Goal: Task Accomplishment & Management: Manage account settings

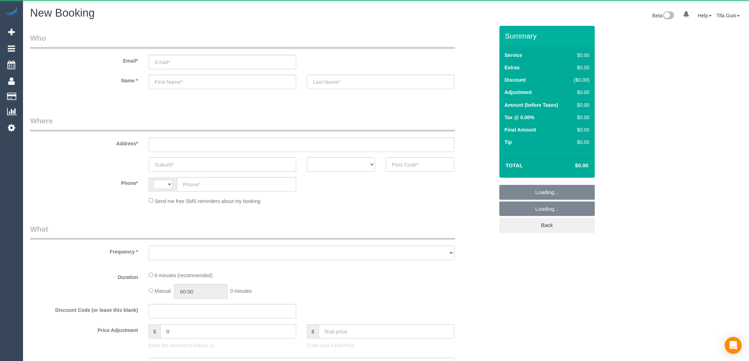
select select "string:AU"
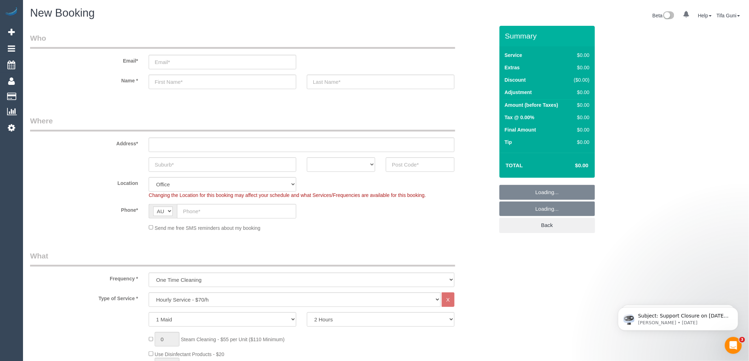
select select "object:2079"
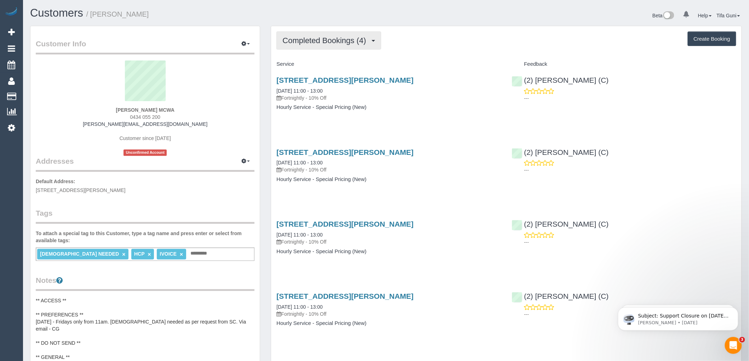
click at [373, 40] on button "Completed Bookings (4)" at bounding box center [328, 40] width 105 height 18
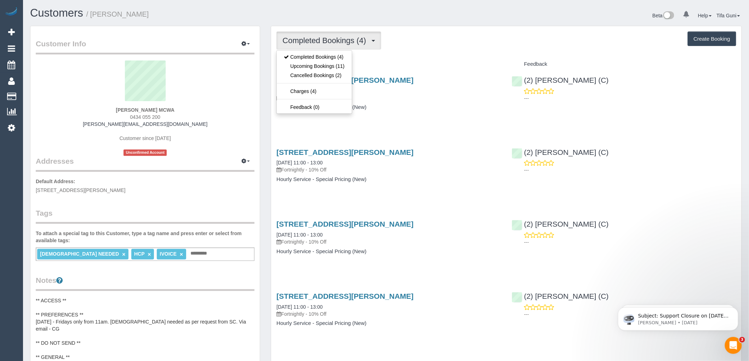
click at [402, 60] on div "Service" at bounding box center [388, 64] width 235 height 12
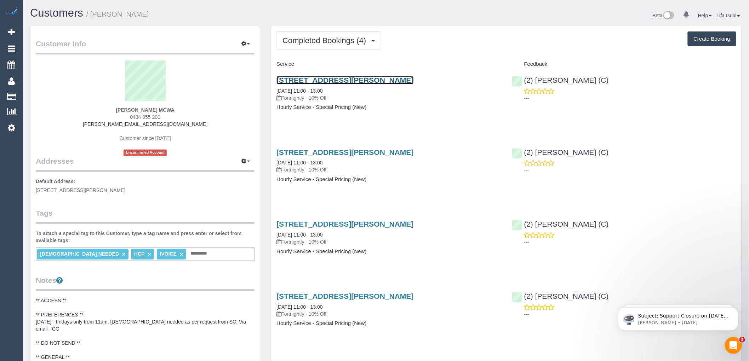
click at [330, 79] on link "2 Patterson Place, South Melbourne, VIC 3205" at bounding box center [344, 80] width 137 height 8
click at [189, 258] on input "text" at bounding box center [201, 253] width 24 height 9
click at [342, 40] on span "Completed Bookings (4)" at bounding box center [325, 40] width 87 height 9
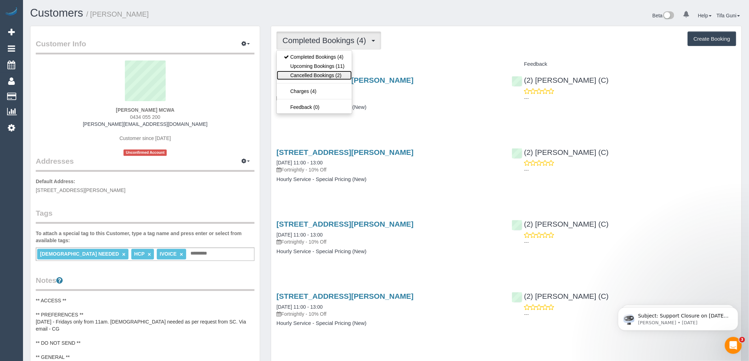
click at [333, 73] on link "Cancelled Bookings (2)" at bounding box center [314, 75] width 75 height 9
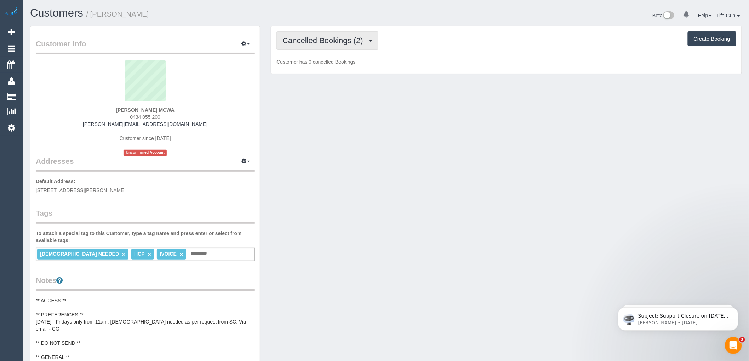
click at [335, 44] on span "Cancelled Bookings (2)" at bounding box center [324, 40] width 84 height 9
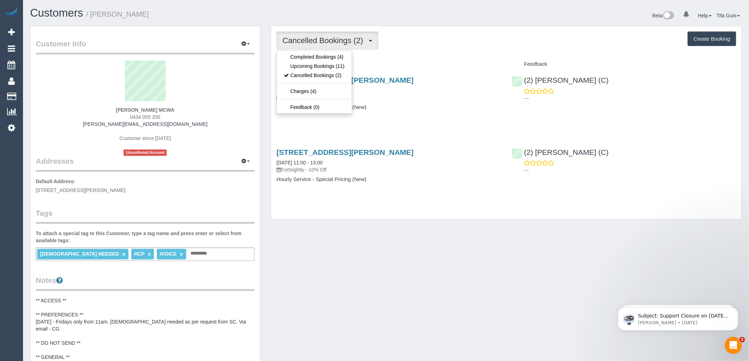
click at [386, 108] on h4 "Hourly Service - Special Pricing (New)" at bounding box center [388, 107] width 224 height 6
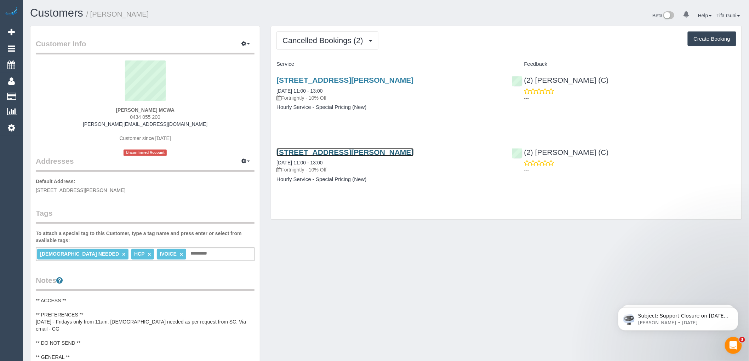
click at [372, 154] on link "2 Patterson Place, South Melbourne, VIC 3205" at bounding box center [344, 152] width 137 height 8
click at [354, 44] on span "Cancelled Bookings (2)" at bounding box center [324, 40] width 84 height 9
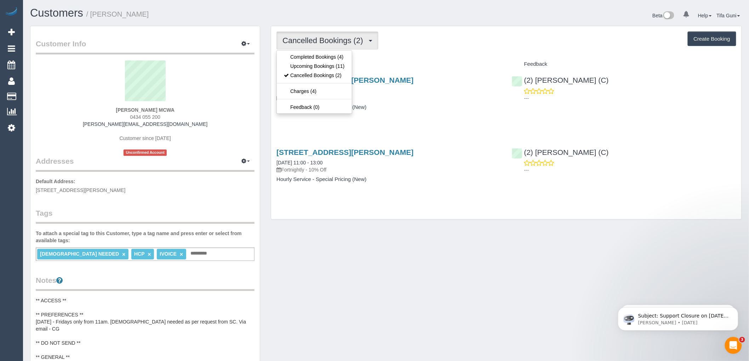
click at [386, 56] on div "Cancelled Bookings (2) Completed Bookings (4) Upcoming Bookings (11) Cancelled …" at bounding box center [506, 123] width 470 height 194
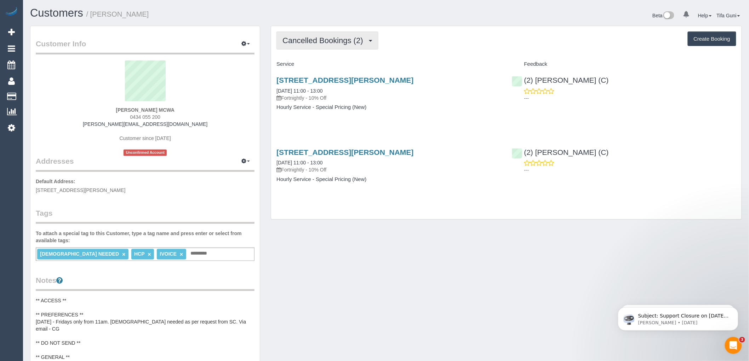
click at [356, 41] on span "Cancelled Bookings (2)" at bounding box center [324, 40] width 84 height 9
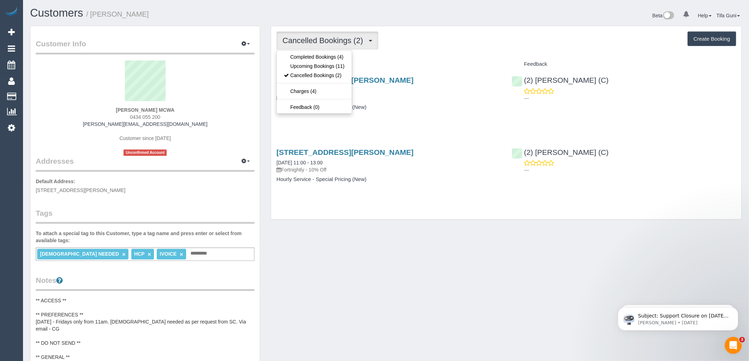
click at [383, 56] on div "Cancelled Bookings (2) Completed Bookings (4) Upcoming Bookings (11) Cancelled …" at bounding box center [506, 123] width 470 height 194
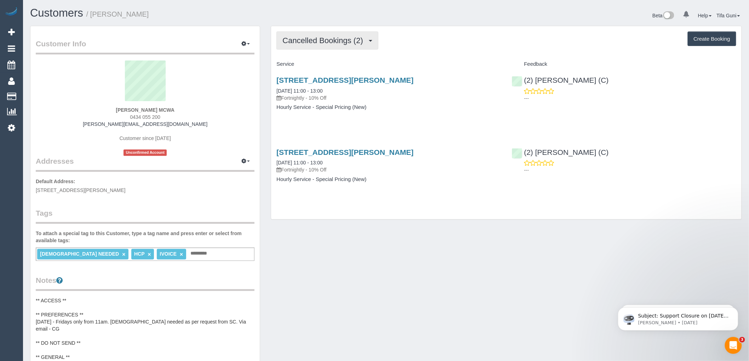
click at [348, 37] on span "Cancelled Bookings (2)" at bounding box center [324, 40] width 84 height 9
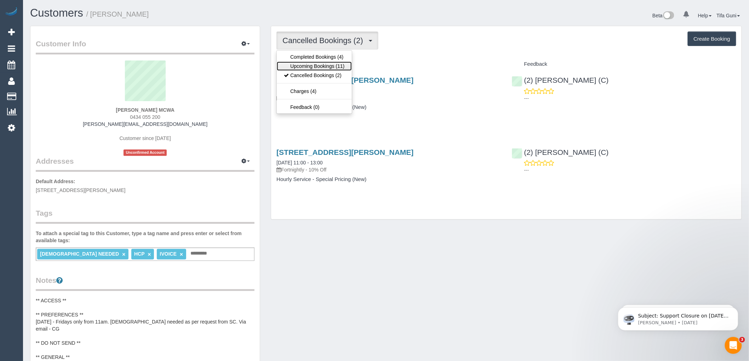
click at [326, 65] on link "Upcoming Bookings (11)" at bounding box center [314, 66] width 75 height 9
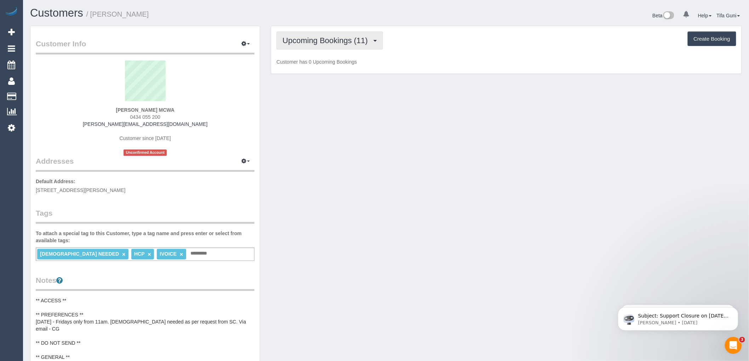
click at [332, 40] on span "Upcoming Bookings (11)" at bounding box center [326, 40] width 89 height 9
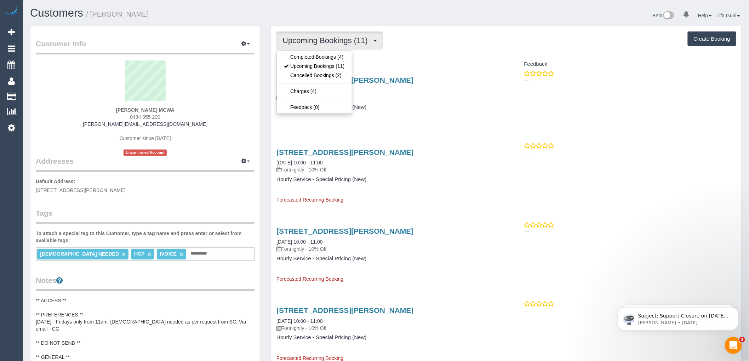
click at [436, 34] on div "Upcoming Bookings (11) Completed Bookings (4) Upcoming Bookings (11) Cancelled …" at bounding box center [506, 40] width 460 height 18
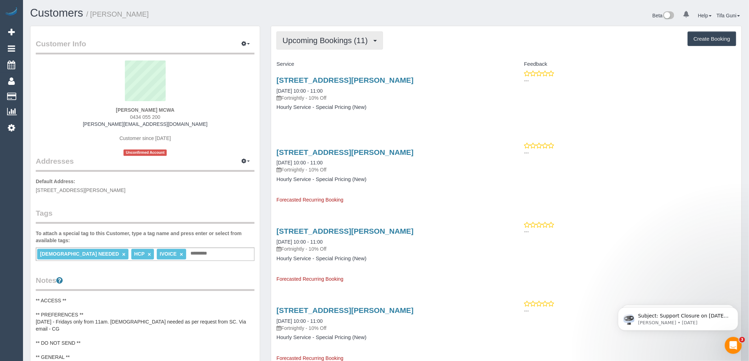
click at [365, 44] on span "Upcoming Bookings (11)" at bounding box center [326, 40] width 89 height 9
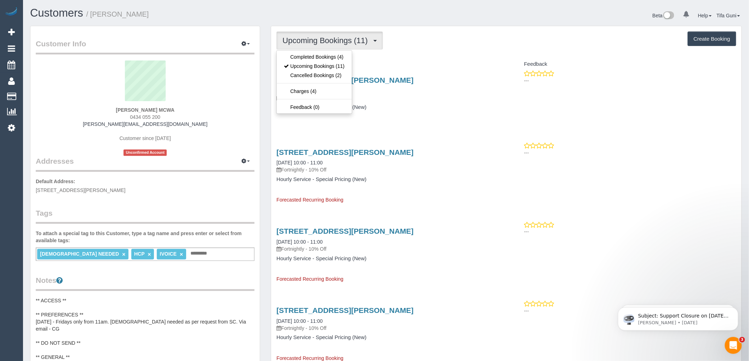
click at [400, 59] on div "Service" at bounding box center [388, 64] width 235 height 12
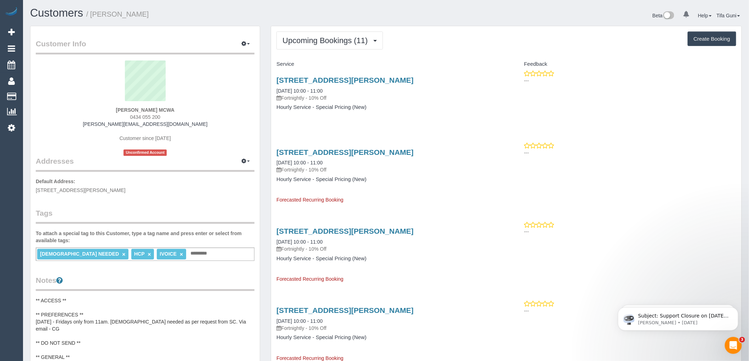
drag, startPoint x: 182, startPoint y: 109, endPoint x: 156, endPoint y: 111, distance: 26.6
click at [156, 111] on div "Dusanka Nikolic MCWA 0434 055 200 dusanka.mcwa@fake.com Customer since 2025 Unc…" at bounding box center [145, 109] width 219 height 96
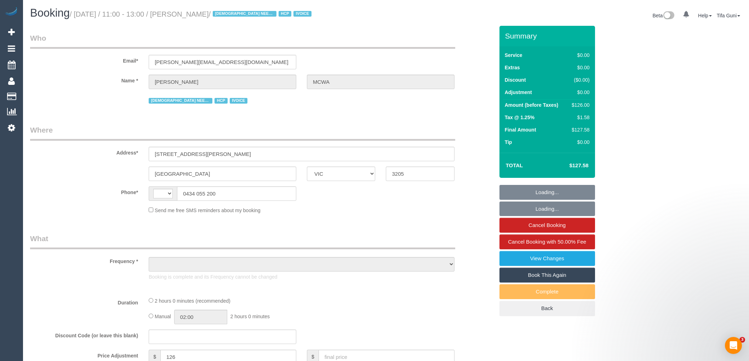
select select "VIC"
select select "string:AU"
select select "object:538"
select select "120"
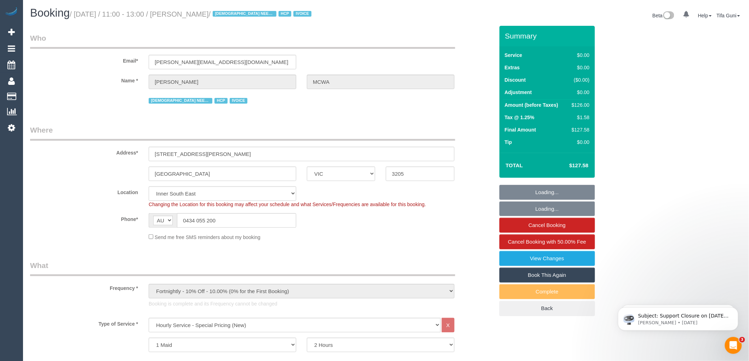
select select "object:810"
select select "number:28"
select select "number:16"
select select "number:19"
select select "number:25"
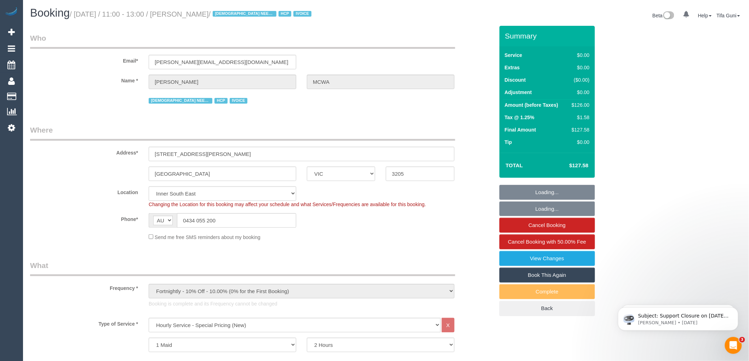
select select "number:35"
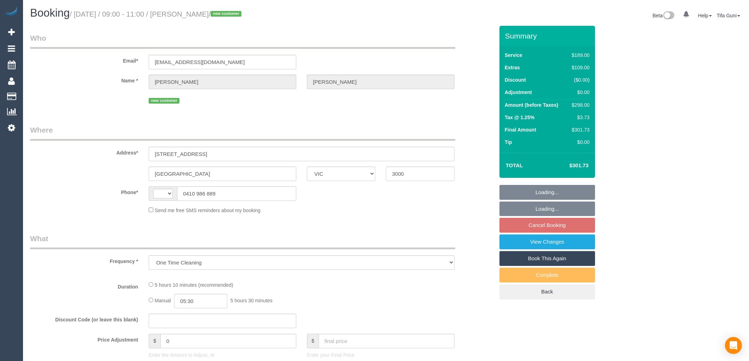
select select "VIC"
select select "string:AU"
select select "string:stripe-pm_1S2zH92GScqysDRV8pxr02Vt"
select select "number:28"
select select "number:14"
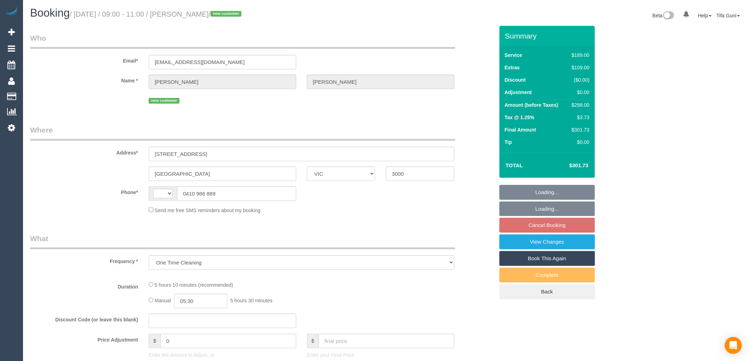
select select "number:18"
select select "number:36"
select select "number:26"
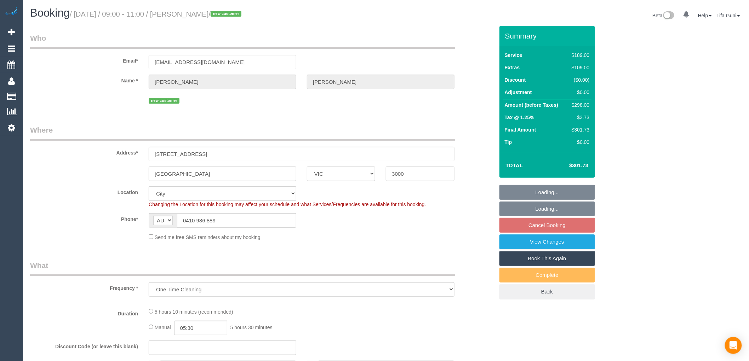
select select "object:1140"
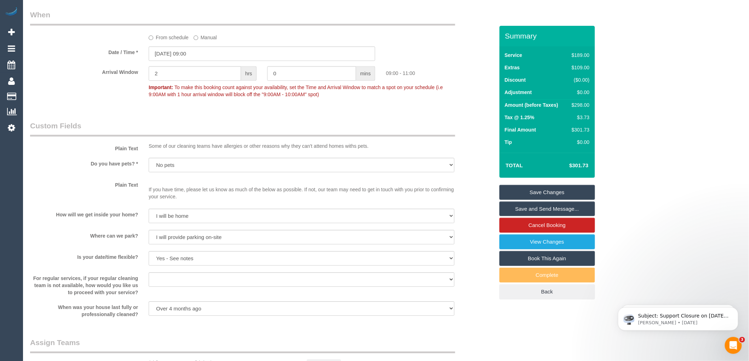
scroll to position [620, 0]
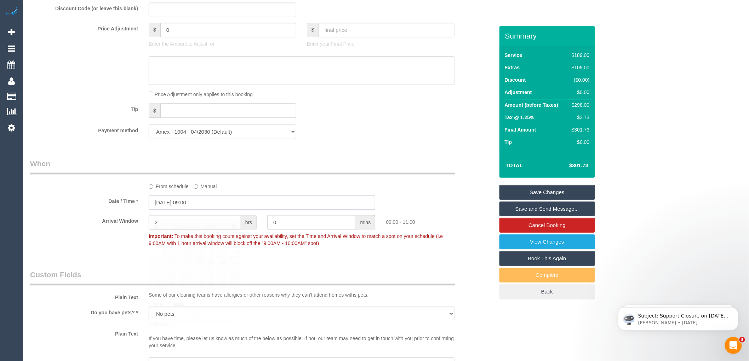
click at [183, 208] on input "06/09/2025 09:00" at bounding box center [262, 202] width 226 height 15
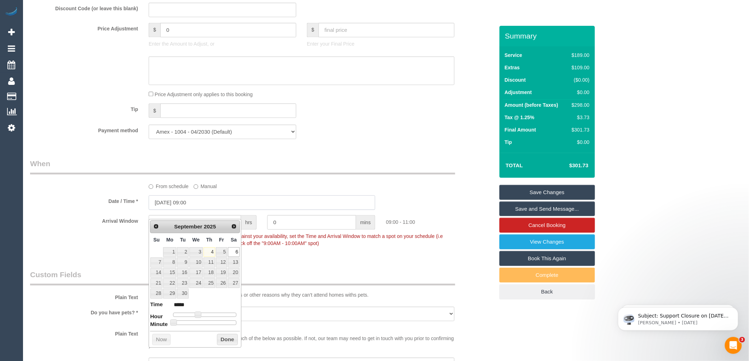
click at [183, 208] on input "06/09/2025 09:00" at bounding box center [262, 202] width 226 height 15
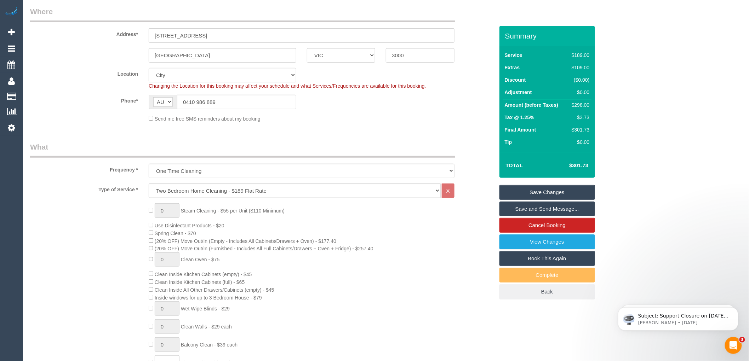
scroll to position [157, 0]
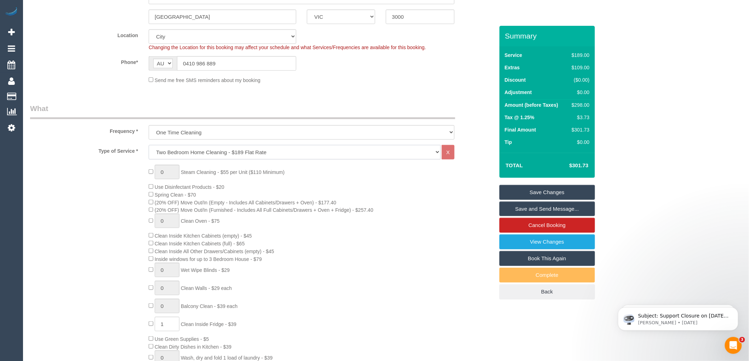
click at [191, 153] on select "Hourly Service - $70/h Hourly Service - $65/h Hourly Service - $60/h Hourly Ser…" at bounding box center [295, 152] width 292 height 15
select select "209"
click at [149, 146] on select "Hourly Service - $70/h Hourly Service - $65/h Hourly Service - $60/h Hourly Ser…" at bounding box center [295, 152] width 292 height 15
select select "1"
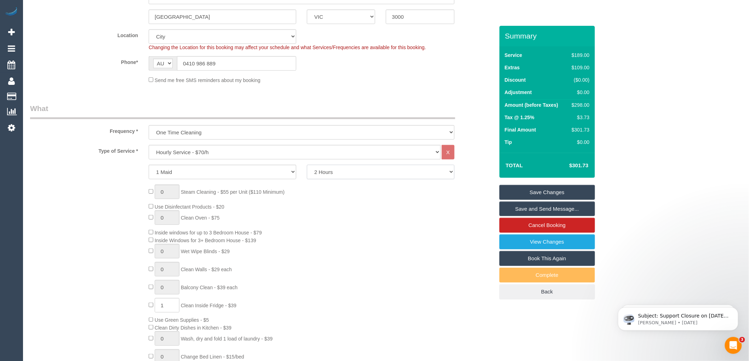
click at [333, 176] on select "2 Hours 2.5 Hours 3 Hours 3.5 Hours 4 Hours 4.5 Hours 5 Hours 5.5 Hours 6 Hours…" at bounding box center [381, 172] width 148 height 15
select select "180"
click at [307, 166] on select "2 Hours 2.5 Hours 3 Hours 3.5 Hours 4 Hours 4.5 Hours 5 Hours 5.5 Hours 6 Hours…" at bounding box center [381, 172] width 148 height 15
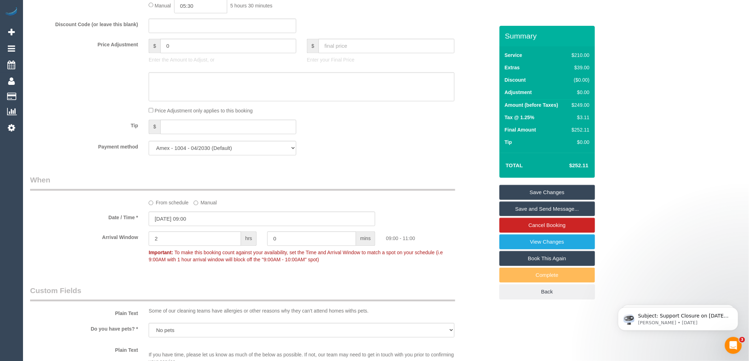
scroll to position [590, 0]
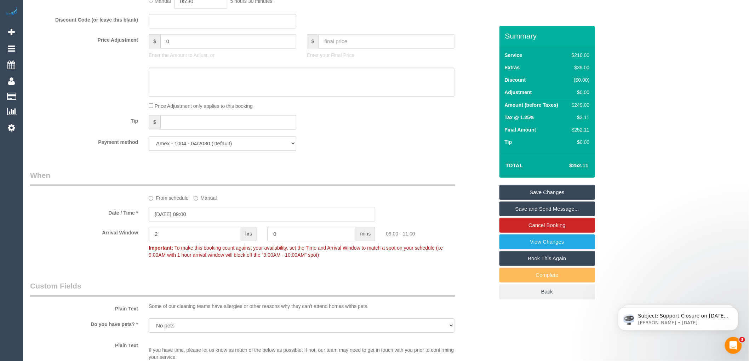
click at [177, 217] on input "06/09/2025 09:00" at bounding box center [262, 214] width 226 height 15
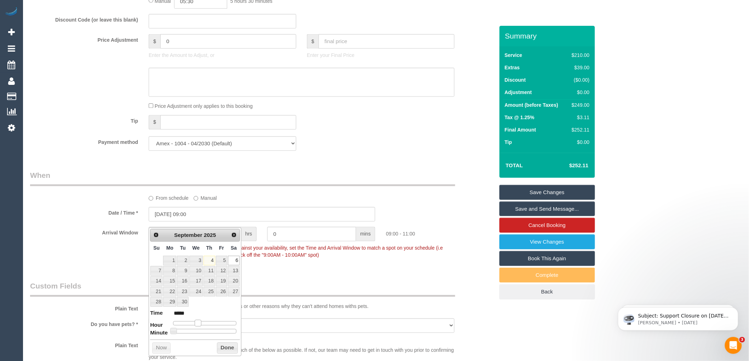
type input "06/09/2025 10:00"
type input "*****"
type input "06/09/2025 11:00"
type input "*****"
type input "06/09/2025 12:00"
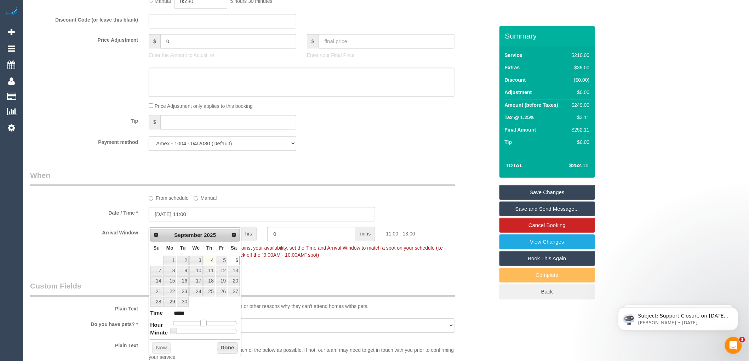
type input "*****"
type input "06/09/2025 13:00"
type input "*****"
drag, startPoint x: 196, startPoint y: 322, endPoint x: 206, endPoint y: 326, distance: 11.2
click at [206, 326] on span at bounding box center [209, 323] width 6 height 6
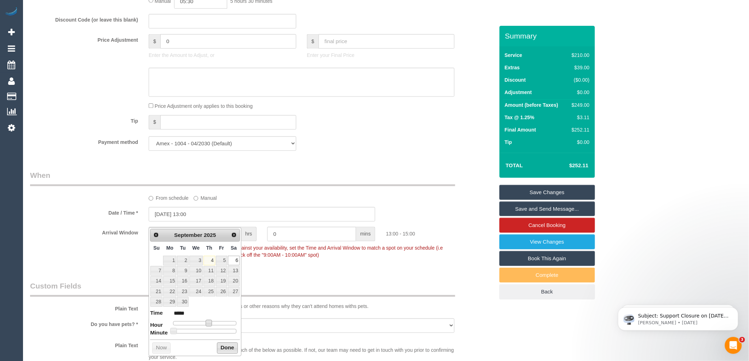
click at [222, 347] on button "Done" at bounding box center [227, 348] width 21 height 11
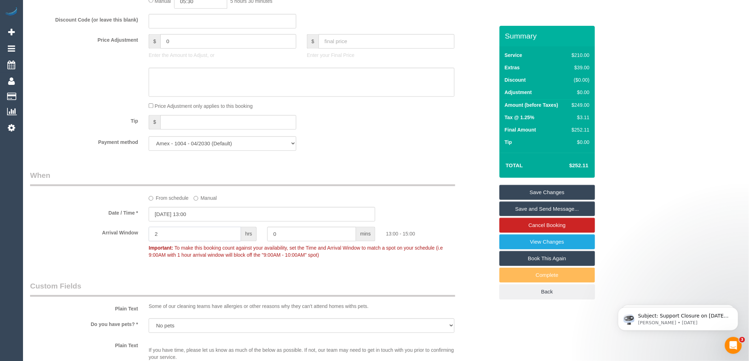
click at [181, 238] on input "2" at bounding box center [195, 234] width 92 height 15
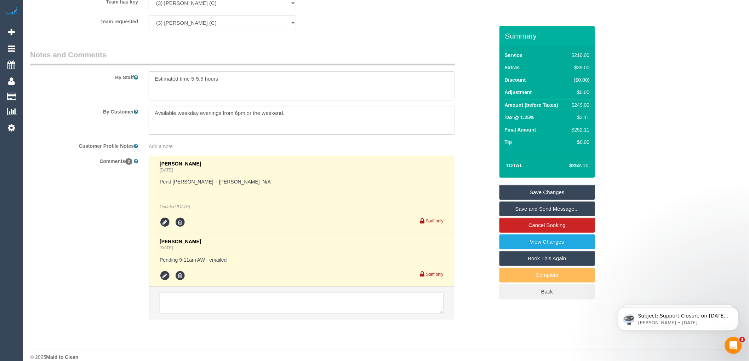
scroll to position [1148, 0]
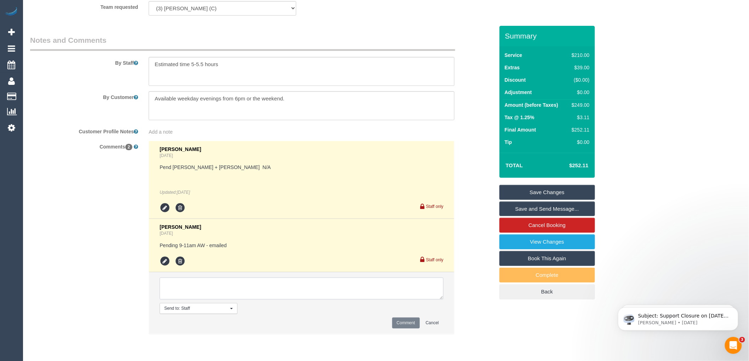
click at [189, 291] on textarea at bounding box center [302, 289] width 284 height 22
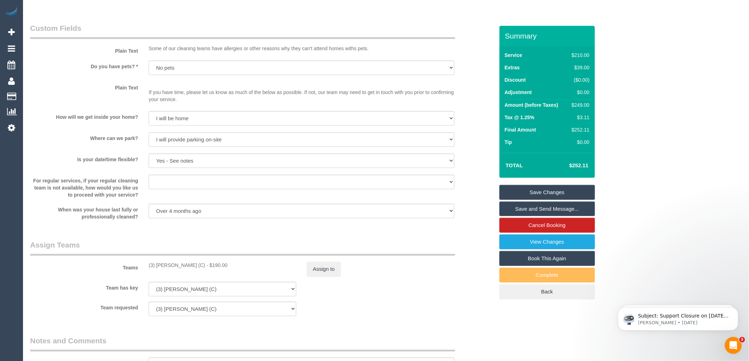
scroll to position [834, 0]
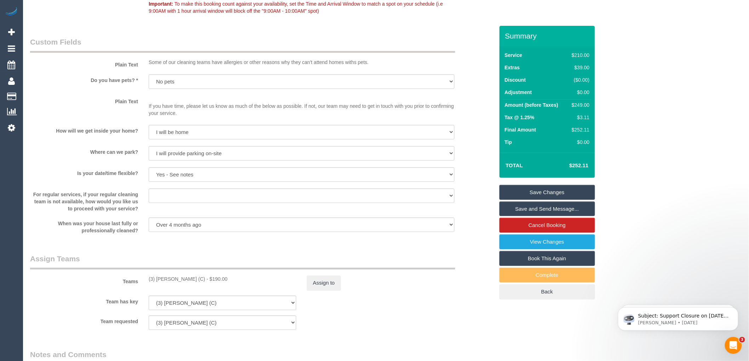
click at [535, 190] on link "Save Changes" at bounding box center [547, 192] width 96 height 15
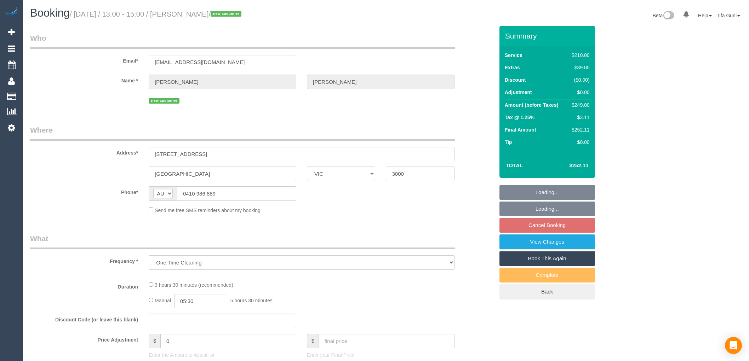
select select "VIC"
select select "string:stripe-pm_1S2zH92GScqysDRV8pxr02Vt"
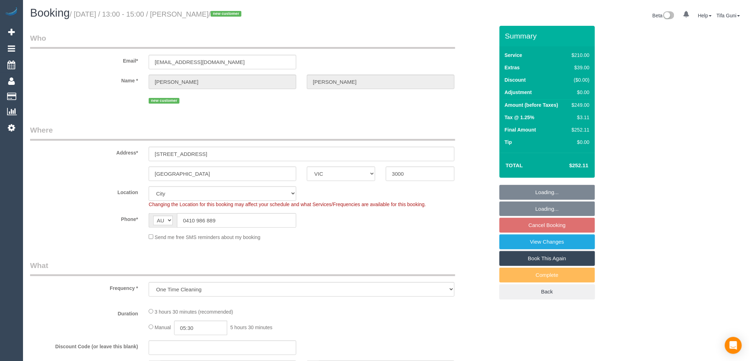
select select "object:952"
select select "180"
select select "number:28"
select select "number:14"
select select "number:18"
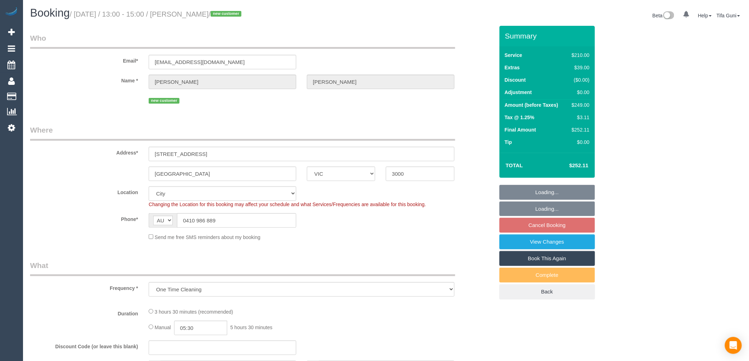
select select "number:36"
select select "number:26"
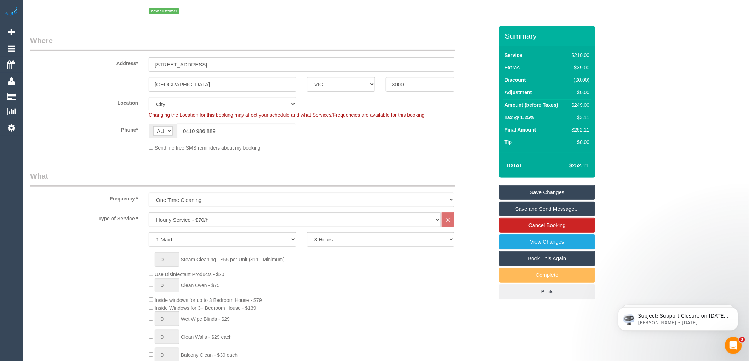
scroll to position [196, 0]
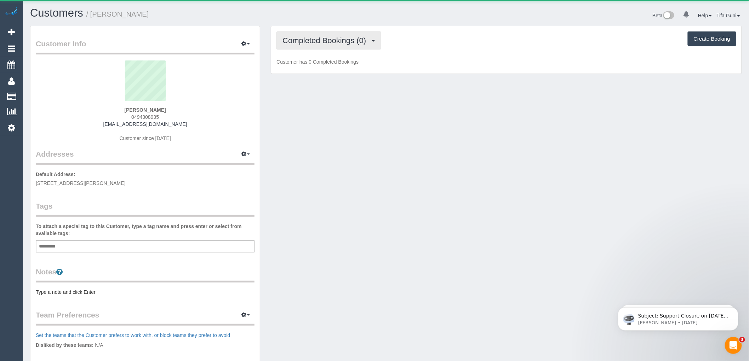
click at [360, 41] on span "Completed Bookings (0)" at bounding box center [325, 40] width 87 height 9
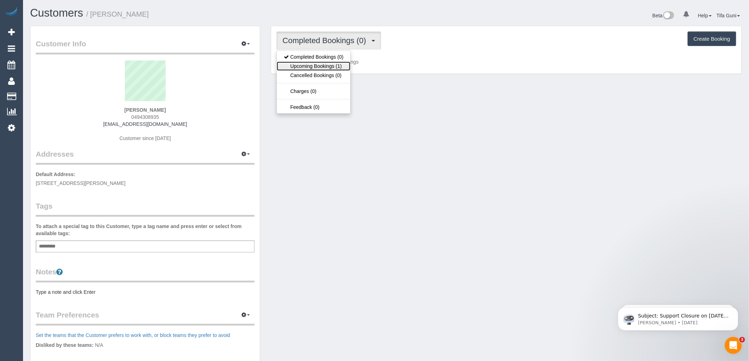
click at [338, 65] on link "Upcoming Bookings (1)" at bounding box center [314, 66] width 74 height 9
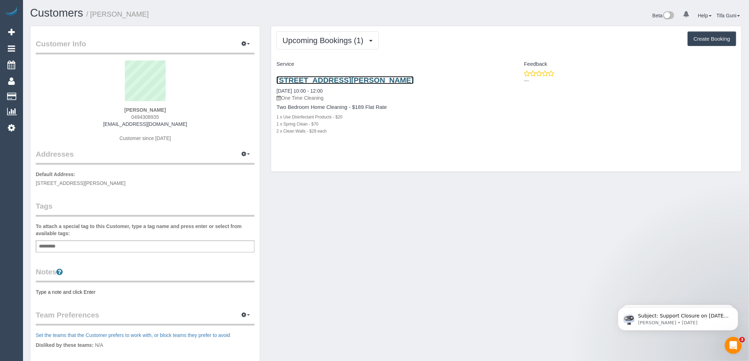
click at [347, 79] on link "5/46 Mccomas Street, Reservoir, VIC 3073" at bounding box center [344, 80] width 137 height 8
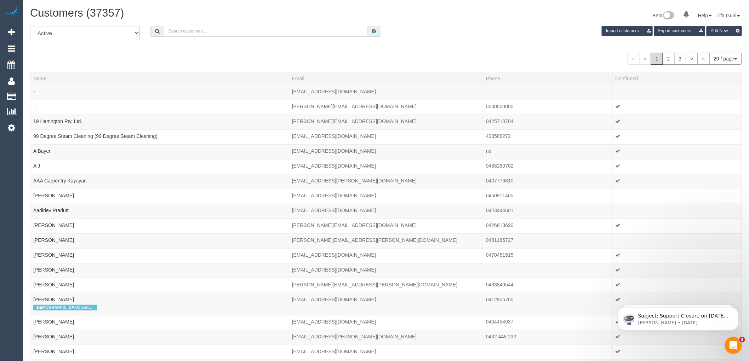
click at [194, 33] on input "text" at bounding box center [265, 31] width 203 height 11
paste input "61432441728"
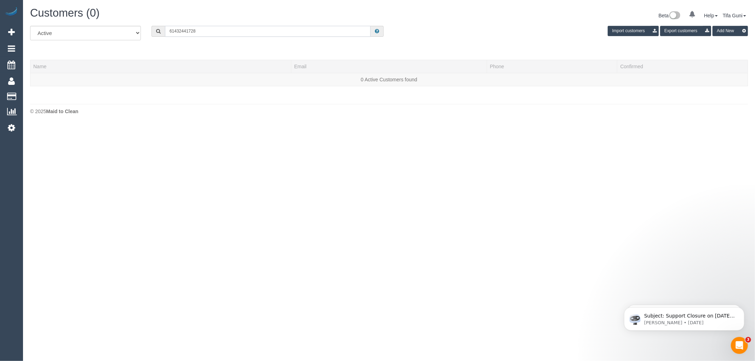
drag, startPoint x: 203, startPoint y: 30, endPoint x: 144, endPoint y: 28, distance: 58.4
click at [144, 28] on div "All Active Archived 61432441728 Import customers Export customers Add New" at bounding box center [389, 36] width 728 height 20
paste input "Damian.thomas@outlook.com.au"
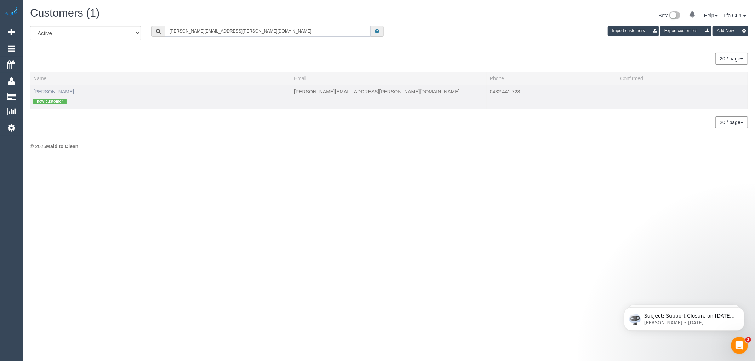
type input "Damian.thomas@outlook.com.au"
click at [51, 91] on link "Damian Thomas" at bounding box center [53, 92] width 41 height 6
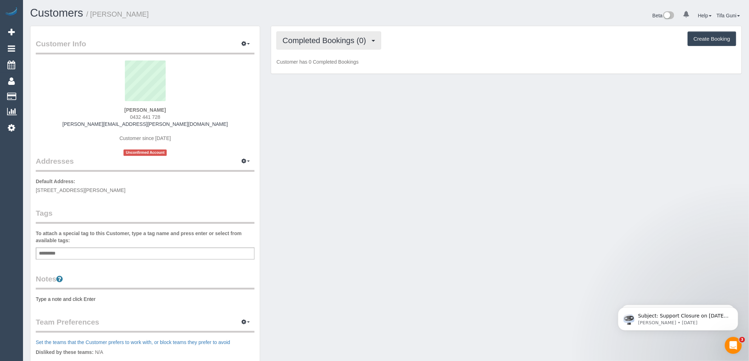
click at [373, 41] on span "button" at bounding box center [374, 41] width 4 height 2
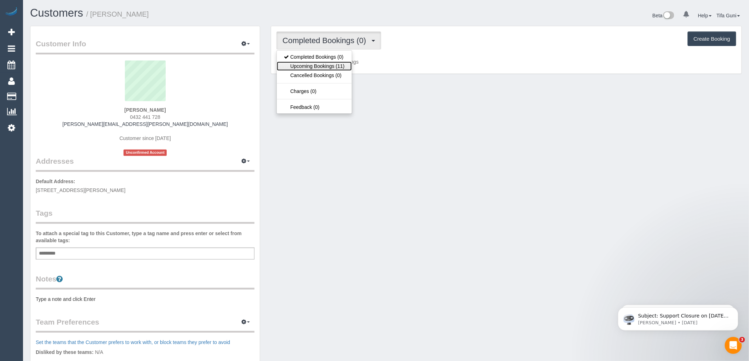
click at [320, 67] on link "Upcoming Bookings (11)" at bounding box center [314, 66] width 75 height 9
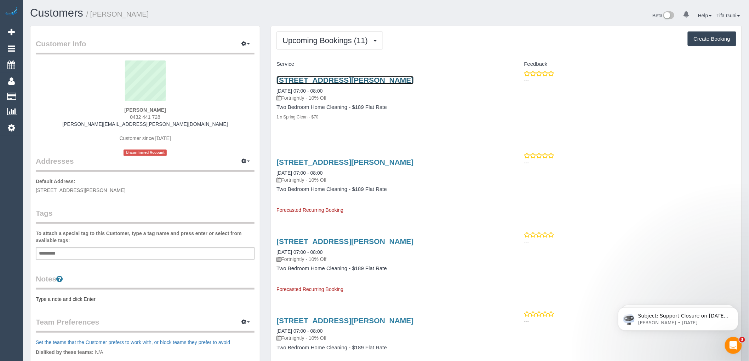
click at [343, 80] on link "3210/ 45 Clarke Street, South Bank, VIC 3006" at bounding box center [344, 80] width 137 height 8
click at [348, 80] on link "3210/ 45 Clarke Street, South Bank, VIC 3006" at bounding box center [344, 80] width 137 height 8
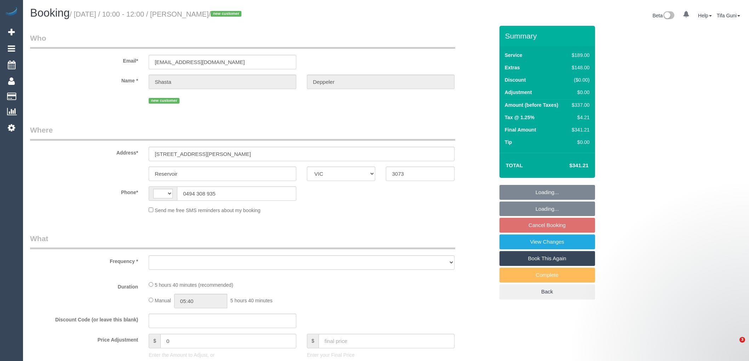
select select "VIC"
select select "string:AU"
select select "object:531"
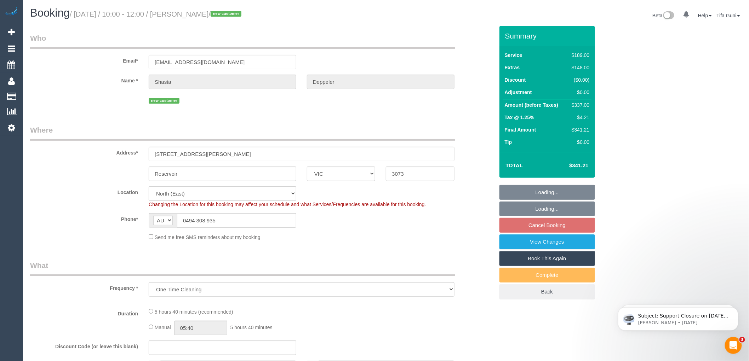
select select "string:stripe-pm_1S33XX2GScqysDRVeHb4Jnkr"
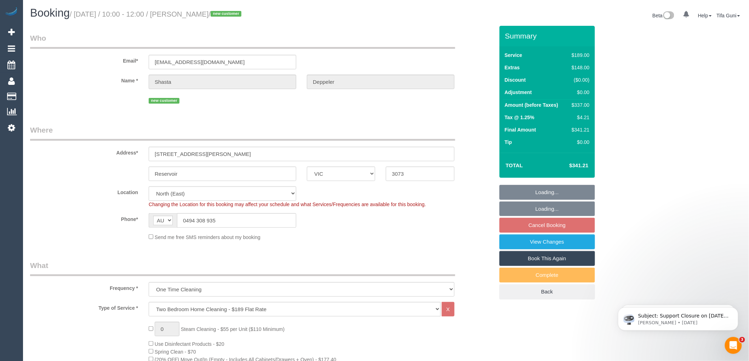
select select "object:634"
select select "number:27"
select select "number:15"
select select "number:19"
select select "number:36"
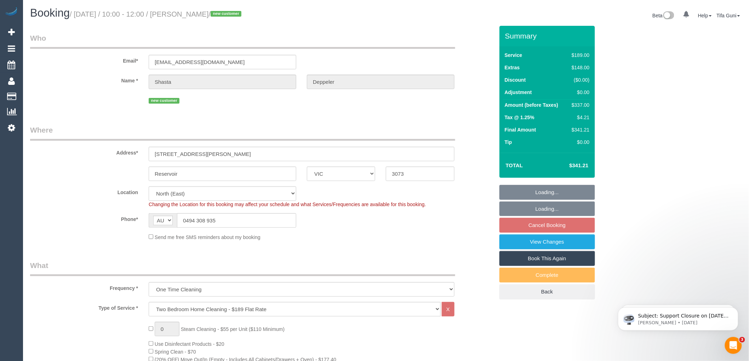
select select "number:26"
select select "spot3"
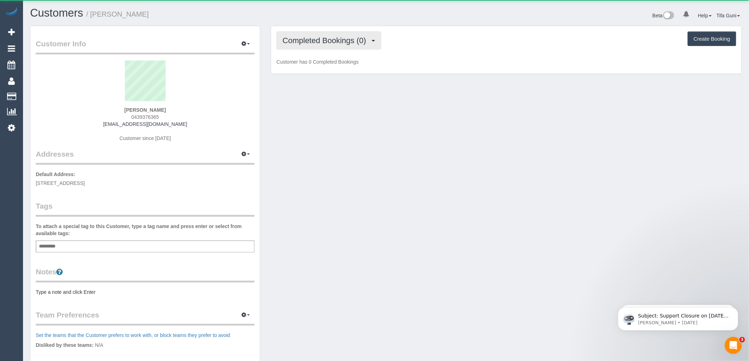
click at [339, 44] on span "Completed Bookings (0)" at bounding box center [325, 40] width 87 height 9
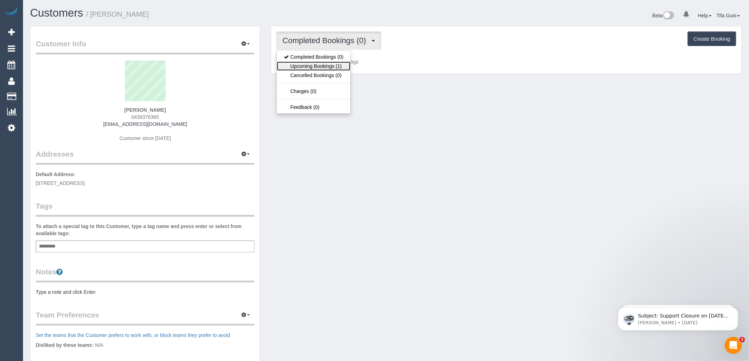
click at [319, 66] on link "Upcoming Bookings (1)" at bounding box center [314, 66] width 74 height 9
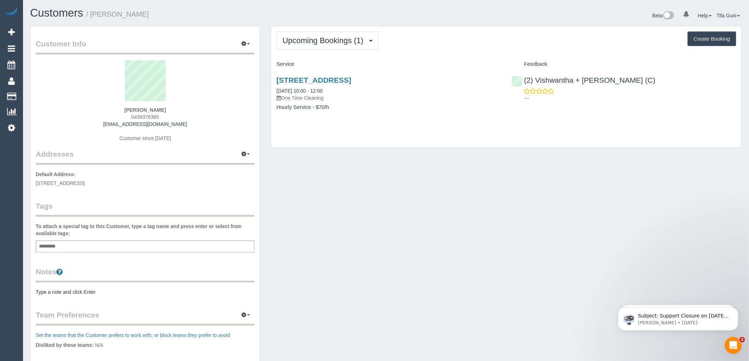
scroll to position [39, 0]
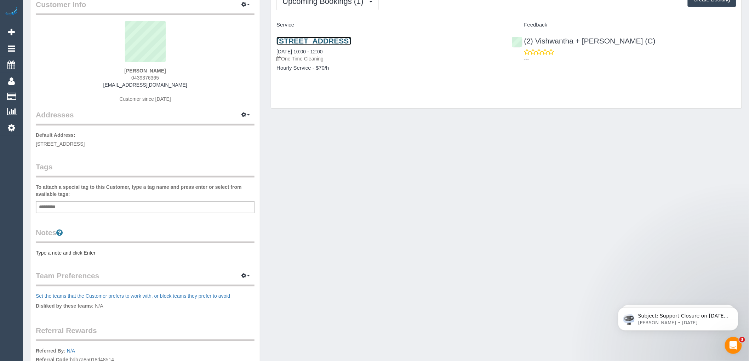
click at [333, 41] on link "[STREET_ADDRESS]" at bounding box center [313, 41] width 75 height 8
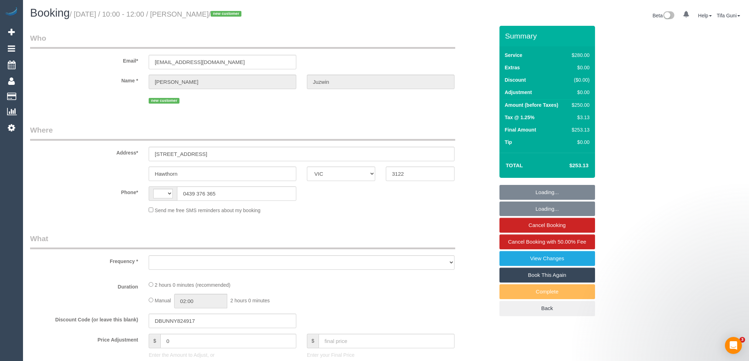
select select "VIC"
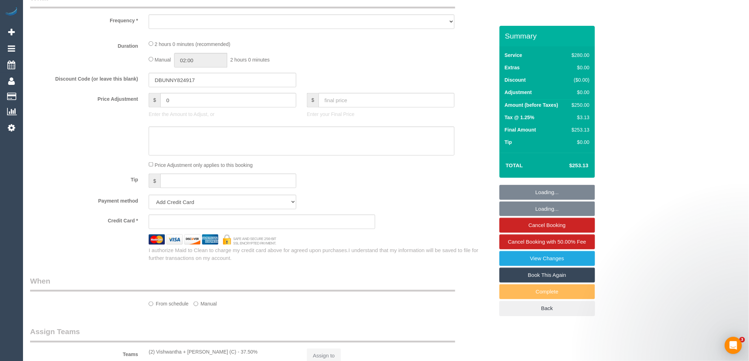
select select "string:AU"
select select "object:294"
select select "string:stripe-pm_1S2V9B2GScqysDRVSnABgaBh"
select select "number:28"
select select "number:14"
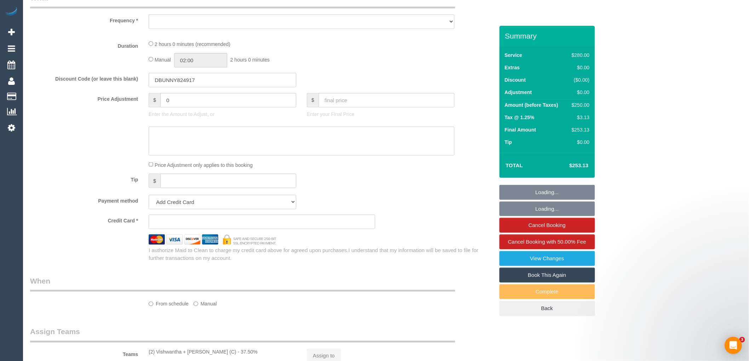
select select "number:19"
select select "number:25"
select select "number:11"
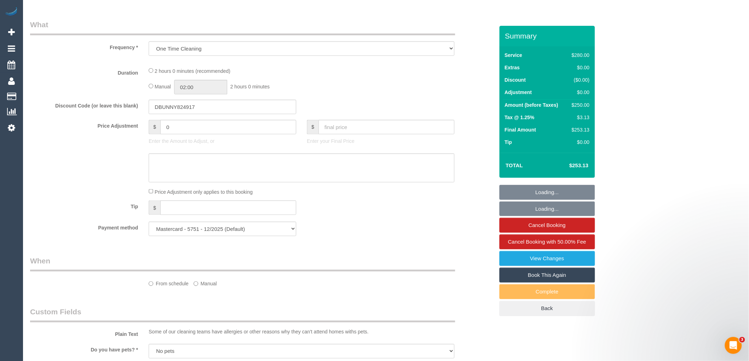
select select "object:694"
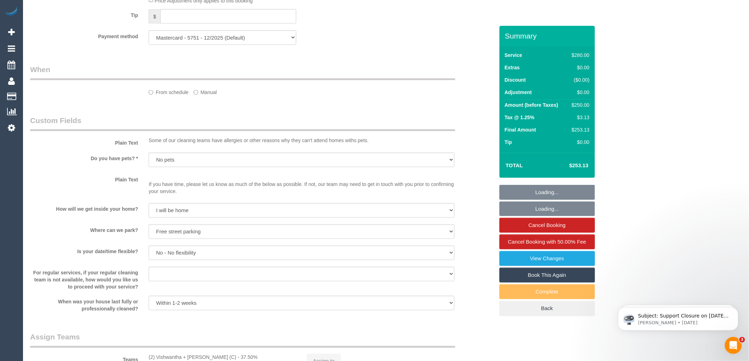
select select "2"
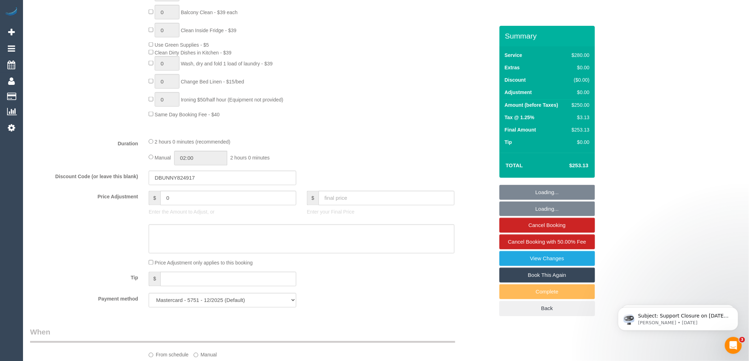
select select "spot1"
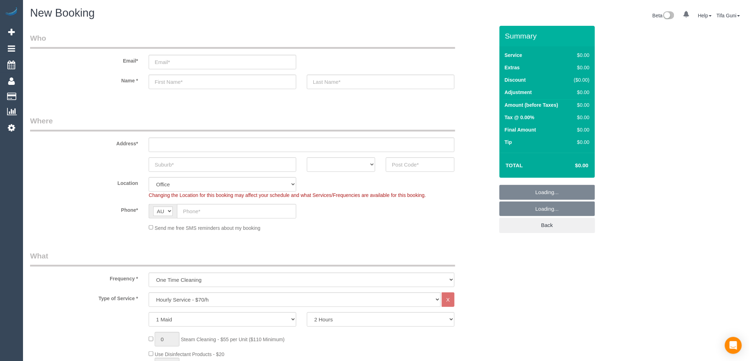
select select "object:2079"
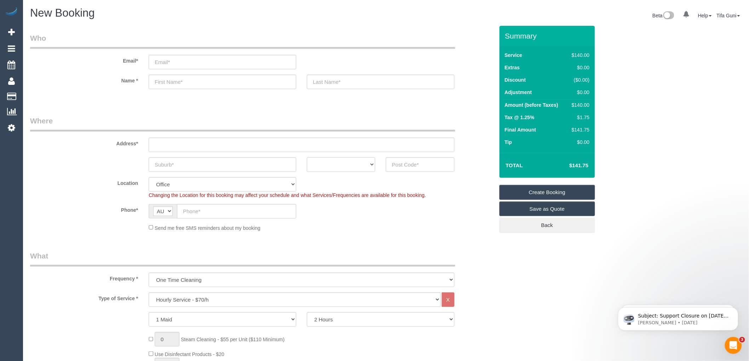
click at [354, 168] on select "ACT [GEOGRAPHIC_DATA] NT [GEOGRAPHIC_DATA] SA TAS [GEOGRAPHIC_DATA] [GEOGRAPHIC…" at bounding box center [341, 164] width 68 height 15
select select "VIC"
click at [307, 157] on select "ACT NSW NT QLD SA TAS VIC WA" at bounding box center [341, 164] width 68 height 15
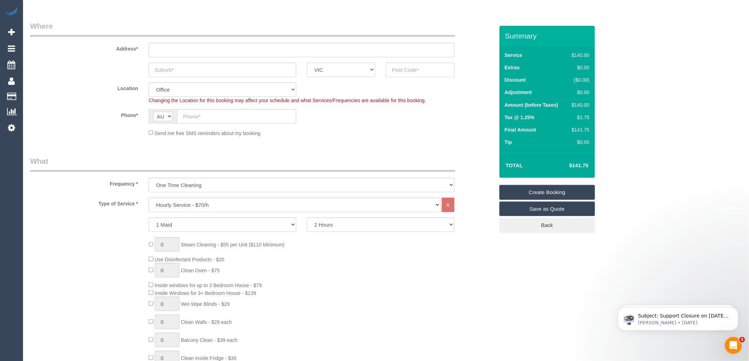
scroll to position [118, 0]
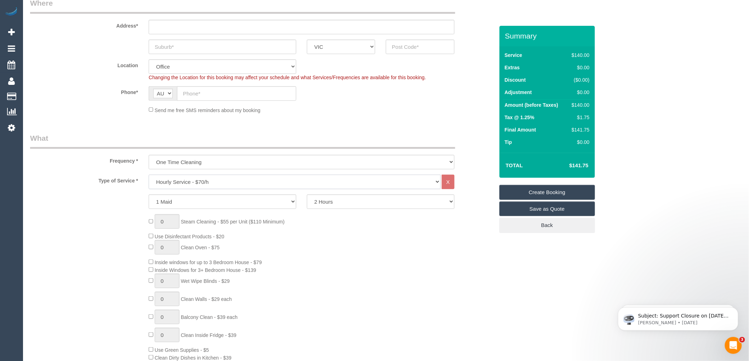
click at [183, 182] on select "Hourly Service - $70/h Hourly Service - $65/h Hourly Service - $60/h Hourly Ser…" at bounding box center [295, 182] width 292 height 15
select select "211"
click at [149, 175] on select "Hourly Service - $70/h Hourly Service - $65/h Hourly Service - $60/h Hourly Ser…" at bounding box center [295, 182] width 292 height 15
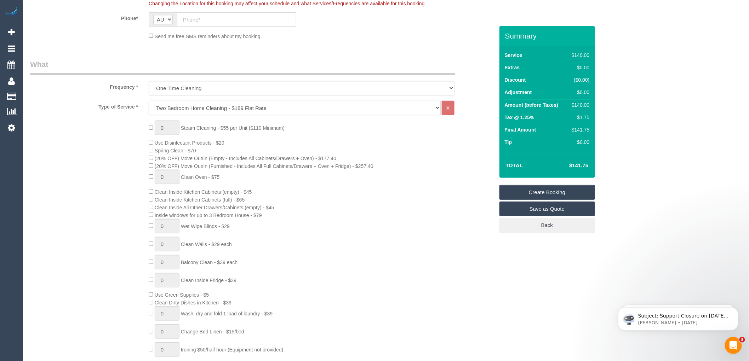
scroll to position [196, 0]
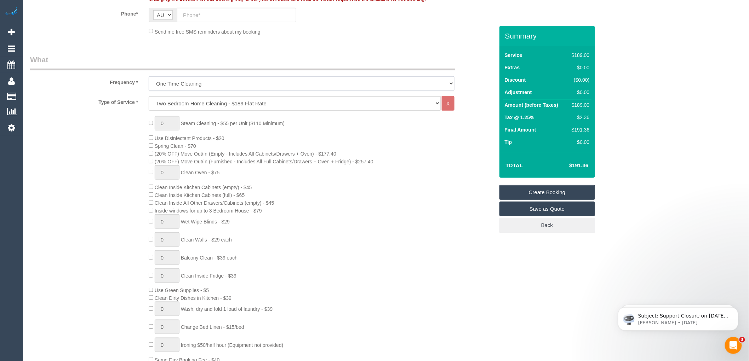
click at [176, 79] on select "One Time Cleaning Weekly - 10% Off - 10.00% (0% for the First Booking) Fortnigh…" at bounding box center [302, 83] width 306 height 15
select select "object:2081"
click at [149, 77] on select "One Time Cleaning Weekly - 10% Off - 10.00% (0% for the First Booking) Fortnigh…" at bounding box center [302, 83] width 306 height 15
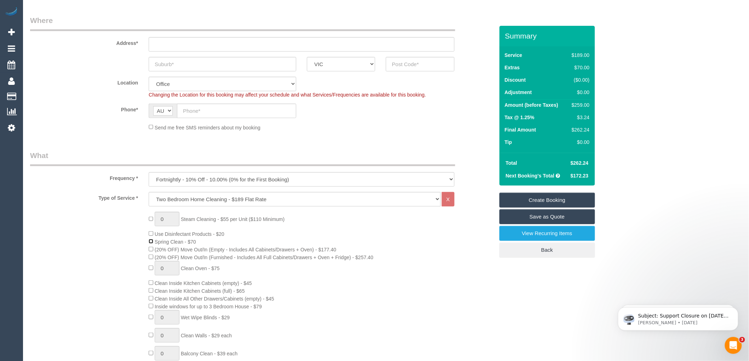
scroll to position [0, 0]
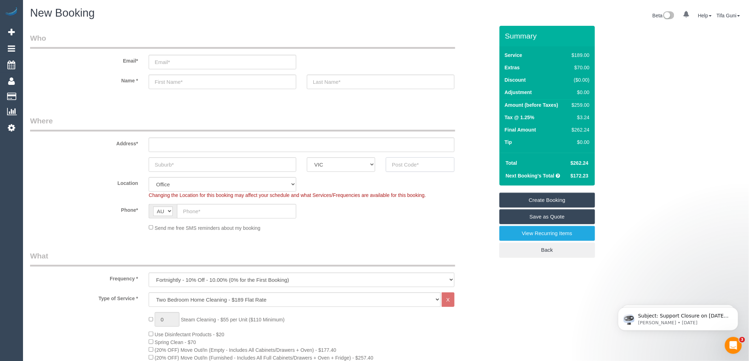
click at [396, 165] on input "text" at bounding box center [420, 164] width 68 height 15
click at [175, 163] on input "text" at bounding box center [223, 164] width 148 height 15
type input "south bank"
click at [399, 167] on input "text" at bounding box center [420, 164] width 68 height 15
type input "3006"
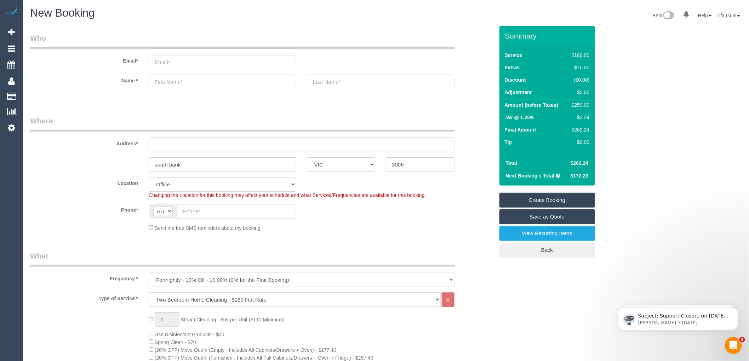
click at [191, 142] on input "text" at bounding box center [302, 145] width 306 height 15
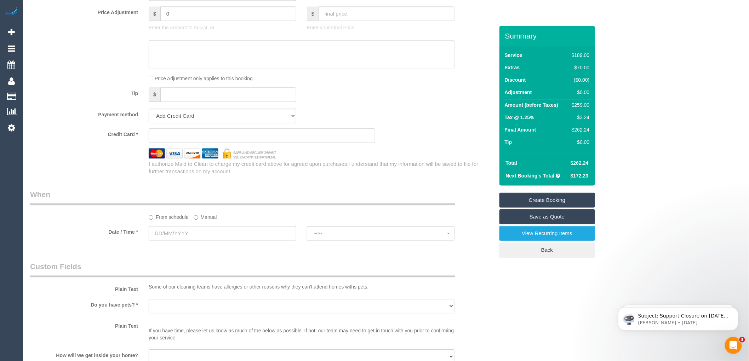
scroll to position [629, 0]
type input "-"
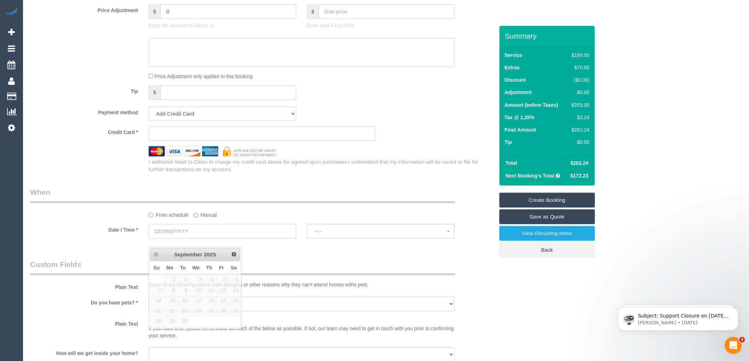
click at [211, 239] on input "text" at bounding box center [223, 231] width 148 height 15
select select "54"
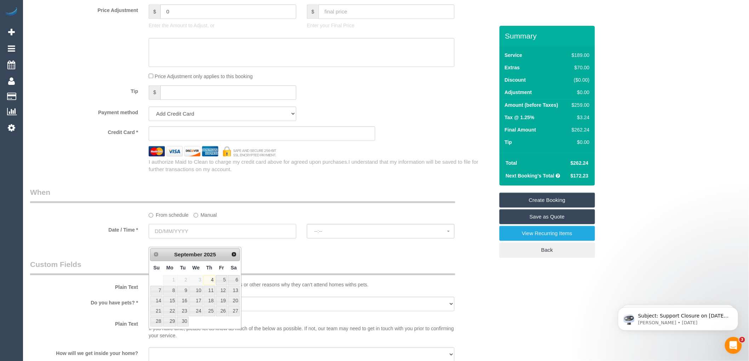
select select "object:2174"
click at [198, 292] on span "10" at bounding box center [195, 291] width 13 height 10
click at [198, 239] on input "text" at bounding box center [223, 231] width 148 height 15
click at [195, 291] on span "10" at bounding box center [195, 291] width 13 height 10
click at [185, 289] on link "9" at bounding box center [182, 291] width 11 height 10
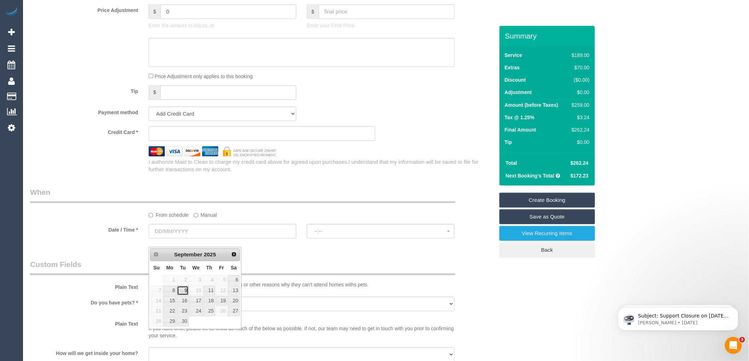
type input "09/09/2025"
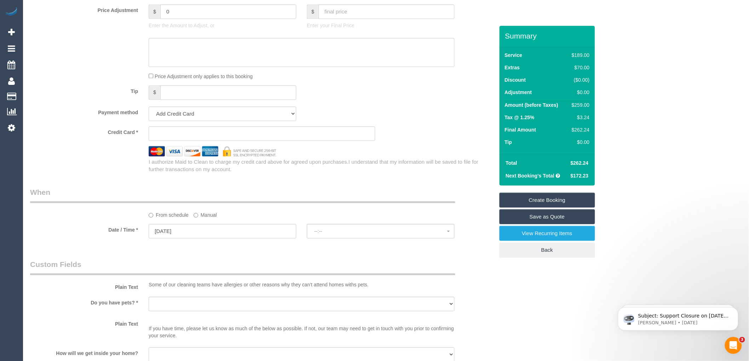
select select "spot1"
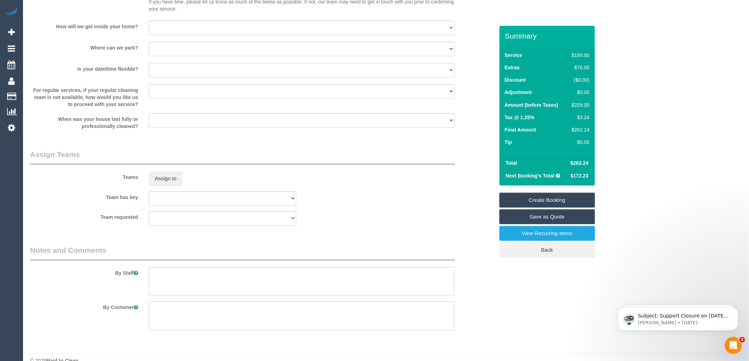
scroll to position [977, 0]
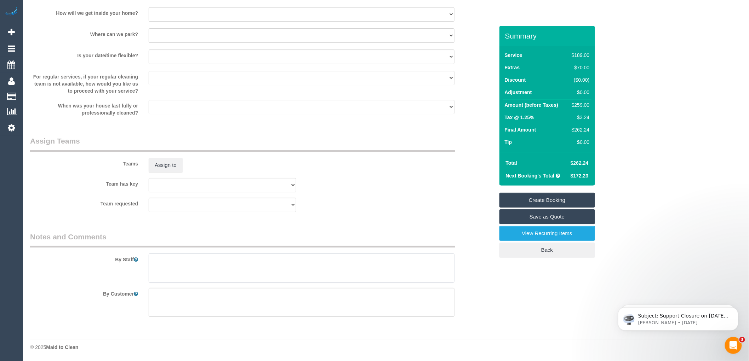
click at [166, 265] on textarea at bounding box center [302, 268] width 306 height 29
click at [363, 197] on sui-booking-teams "Teams Assign to Team has key (0) Office (1) Debbie Brodjanac (FT) (1) Karen Cru…" at bounding box center [262, 174] width 464 height 76
click at [259, 260] on textarea at bounding box center [302, 268] width 306 height 29
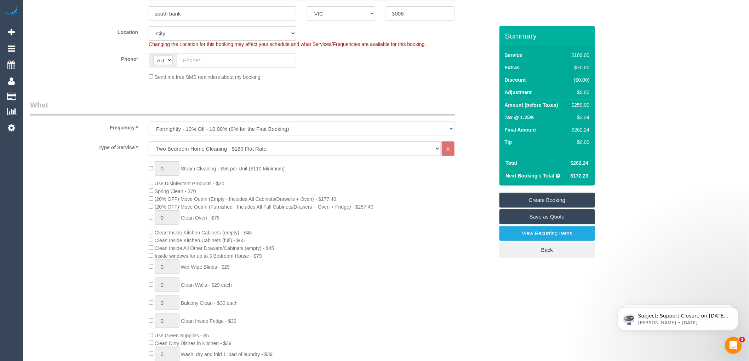
scroll to position [0, 0]
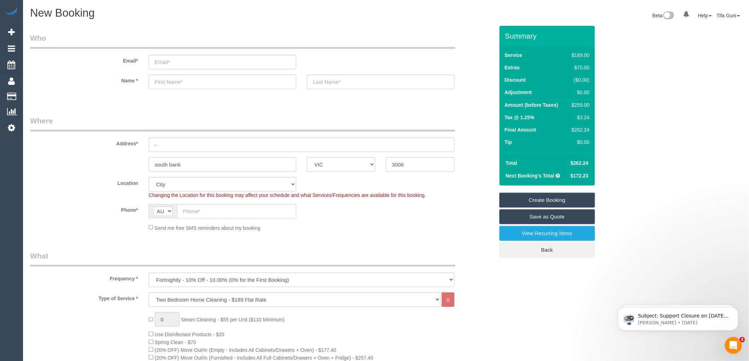
type textarea "Ogoing customer prefers Wednesdays Customer wants wednesdays"
click at [164, 143] on input "-" at bounding box center [302, 145] width 306 height 15
type input "32 45 plucke street"
click at [175, 82] on input "text" at bounding box center [223, 82] width 148 height 15
type input "Damian"
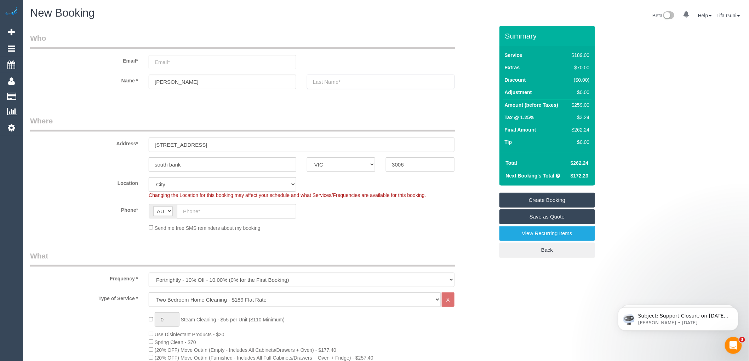
click at [327, 83] on input "text" at bounding box center [381, 82] width 148 height 15
drag, startPoint x: 351, startPoint y: 81, endPoint x: 309, endPoint y: 80, distance: 42.5
click at [309, 80] on input "Thomas" at bounding box center [381, 82] width 148 height 15
type input "Thomas"
click at [170, 62] on input "email" at bounding box center [223, 62] width 148 height 15
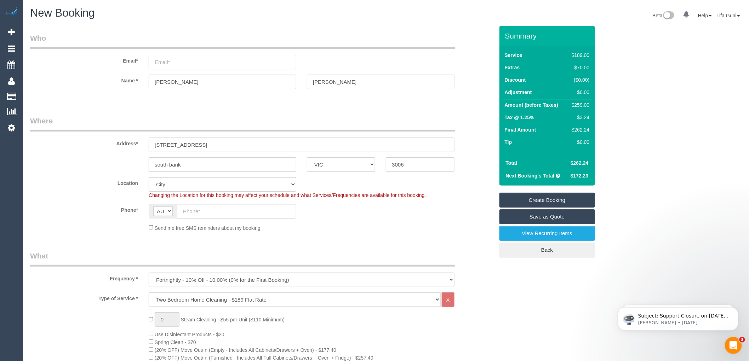
click at [164, 59] on input "email" at bounding box center [223, 62] width 148 height 15
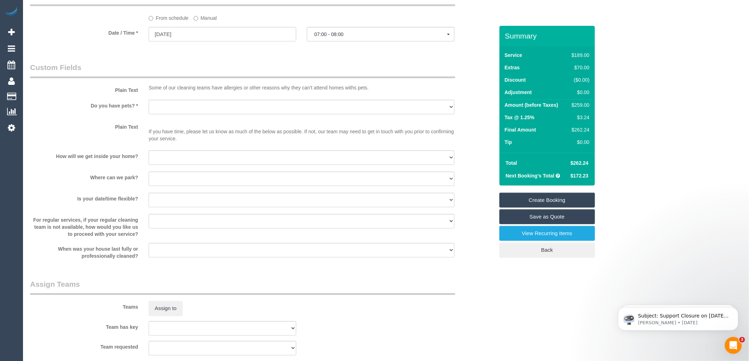
scroll to position [826, 0]
type input "Damian.thomas@outlook.com.au"
click at [182, 115] on select "Yes - Cats Yes - Dogs No pets Yes - Dogs and Cats Yes - Other" at bounding box center [302, 107] width 306 height 15
select select "spot18"
select select "number:28"
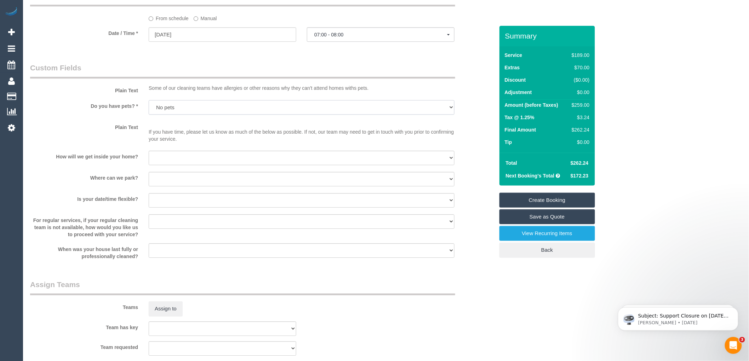
click at [149, 108] on select "Yes - Cats Yes - Dogs No pets Yes - Dogs and Cats Yes - Other" at bounding box center [302, 107] width 306 height 15
click at [179, 165] on select "I will be home Key will be left (please provide details below) Lock box/Access …" at bounding box center [302, 158] width 306 height 15
select select "number:14"
click at [149, 159] on select "I will be home Key will be left (please provide details below) Lock box/Access …" at bounding box center [302, 158] width 306 height 15
click at [174, 187] on select "I will provide parking on-site Free street parking Paid street parking (cost wi…" at bounding box center [302, 179] width 306 height 15
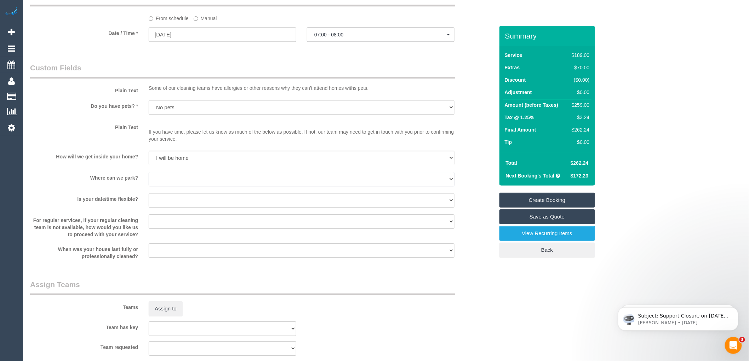
select select "number:19"
click at [149, 180] on select "I will provide parking on-site Free street parking Paid street parking (cost wi…" at bounding box center [302, 179] width 306 height 15
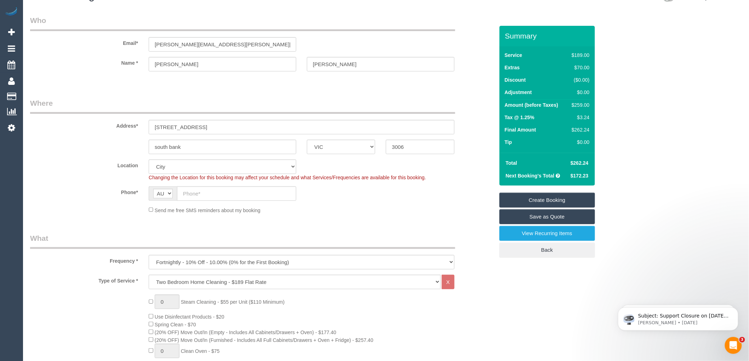
scroll to position [0, 0]
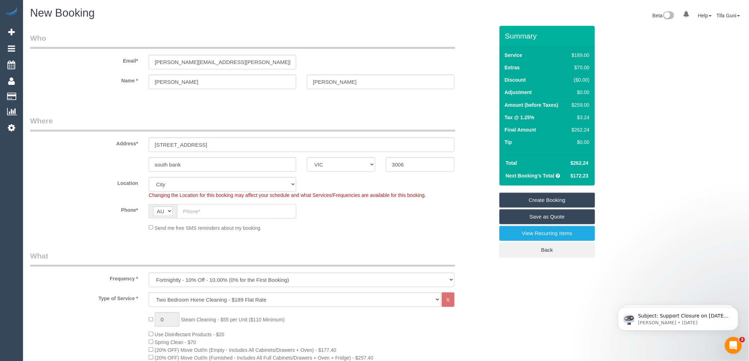
click at [188, 213] on input "text" at bounding box center [236, 211] width 119 height 15
paste input "61 432 441 728"
drag, startPoint x: 189, startPoint y: 213, endPoint x: 180, endPoint y: 213, distance: 8.5
click at [180, 213] on input "61 432 441 728" at bounding box center [236, 211] width 119 height 15
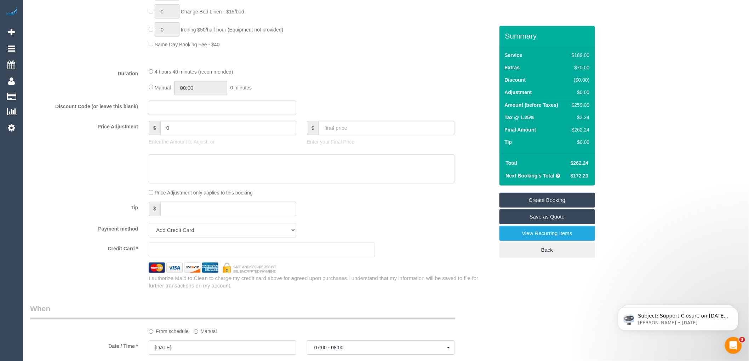
scroll to position [505, 0]
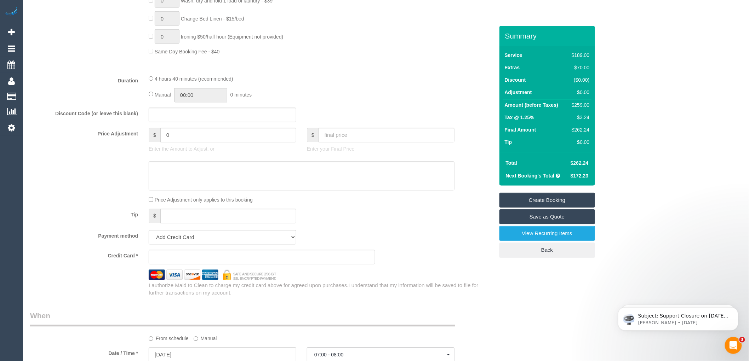
type input "0432 441 728"
click at [190, 265] on sui-stripe-card at bounding box center [262, 257] width 226 height 15
click at [385, 225] on div "Tip $" at bounding box center [262, 217] width 475 height 16
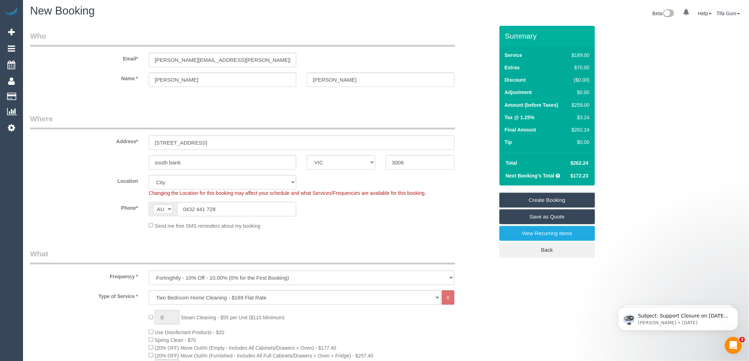
scroll to position [0, 0]
click at [160, 144] on input "32 45 plucke street" at bounding box center [302, 145] width 306 height 15
drag, startPoint x: 208, startPoint y: 144, endPoint x: 177, endPoint y: 146, distance: 31.2
click at [177, 146] on input "3210/ 45 plucke street" at bounding box center [302, 145] width 306 height 15
click at [210, 146] on input "3210/ 45 plucke street" at bounding box center [302, 145] width 306 height 15
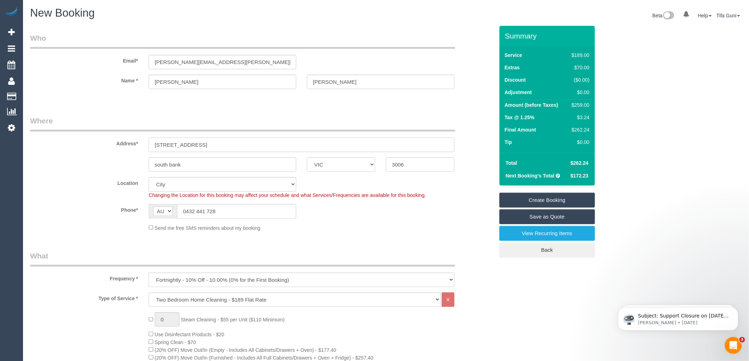
drag, startPoint x: 210, startPoint y: 146, endPoint x: 177, endPoint y: 145, distance: 32.9
click at [177, 145] on input "3210/ 45 plucke street" at bounding box center [302, 145] width 306 height 15
type input "3210/ 45 clarke"
click at [156, 164] on input "south bank" at bounding box center [223, 164] width 148 height 15
click at [200, 165] on input "South bank" at bounding box center [223, 164] width 148 height 15
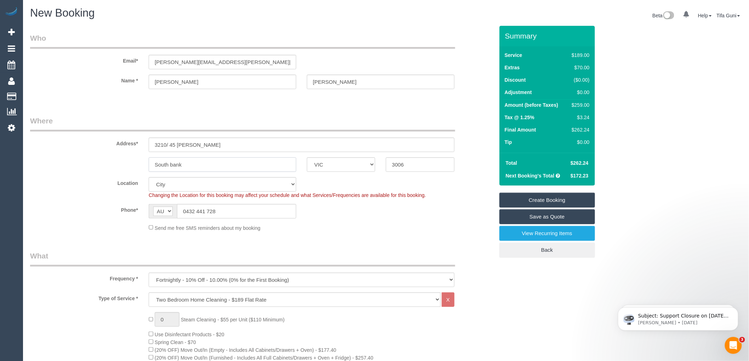
type input "South bank"
click at [198, 144] on input "3210/ 45 clarke" at bounding box center [302, 145] width 306 height 15
click at [199, 145] on input "3210/ 45 clarke" at bounding box center [302, 145] width 306 height 15
click at [194, 144] on input "3210/ 45 clarke" at bounding box center [302, 145] width 306 height 15
type input "3210/ 45 clarke street"
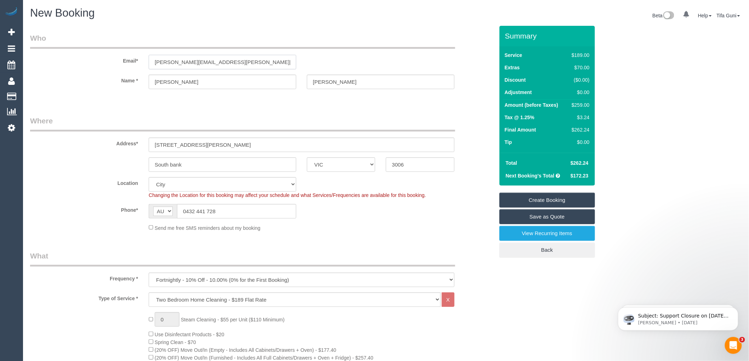
drag, startPoint x: 240, startPoint y: 63, endPoint x: 48, endPoint y: 72, distance: 192.0
click at [48, 72] on sui-booking-customer "Email* Damian.thomas@outlook.com.au Name * Damian Thomas" at bounding box center [262, 64] width 464 height 63
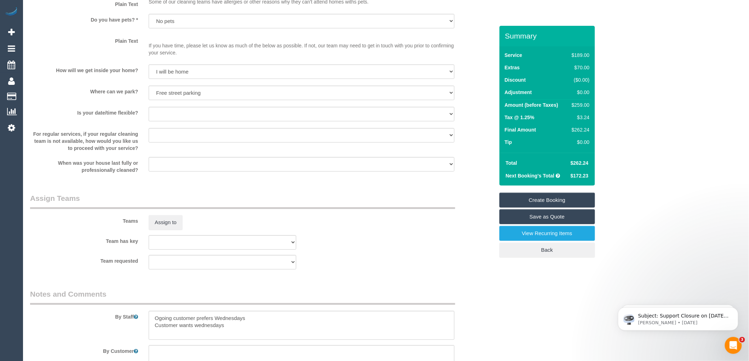
scroll to position [977, 0]
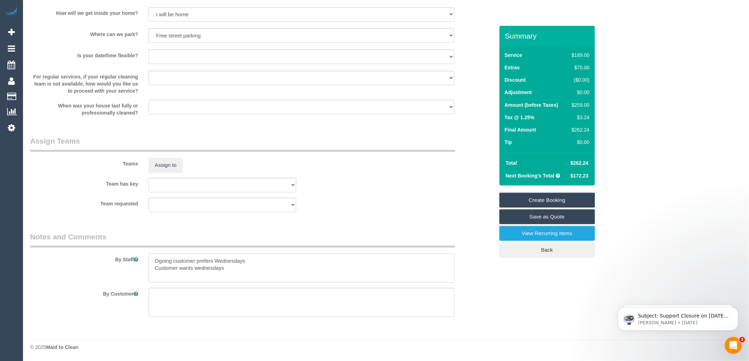
drag, startPoint x: 234, startPoint y: 271, endPoint x: 135, endPoint y: 247, distance: 101.7
click at [135, 247] on fieldset "Notes and Comments By Staff By Customer" at bounding box center [262, 277] width 464 height 91
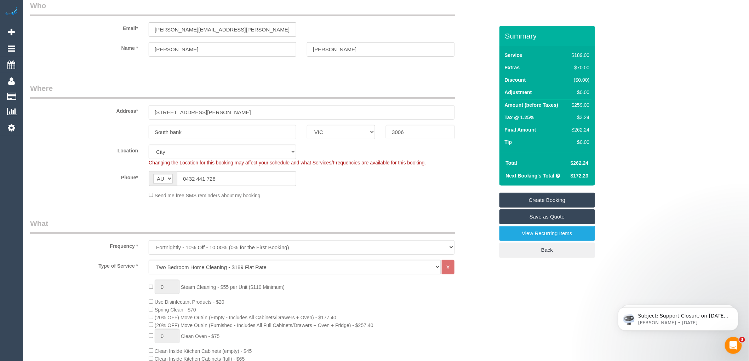
scroll to position [0, 0]
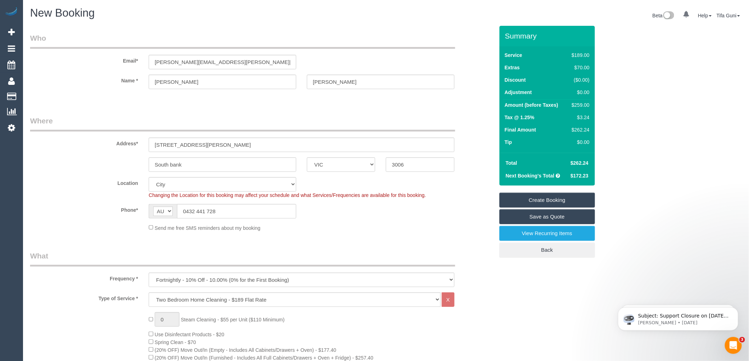
type textarea "Customer will open for you. Paid parking but customer is happy to pay for it."
click at [535, 199] on link "Create Booking" at bounding box center [547, 200] width 96 height 15
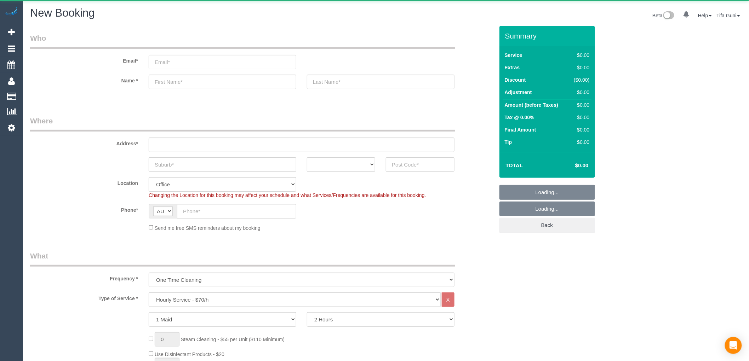
select select "object:2079"
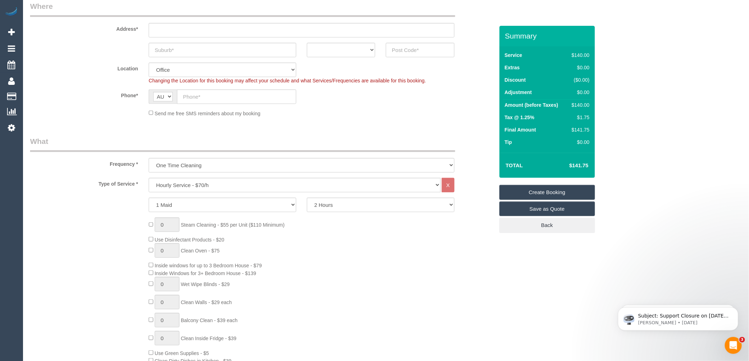
scroll to position [118, 0]
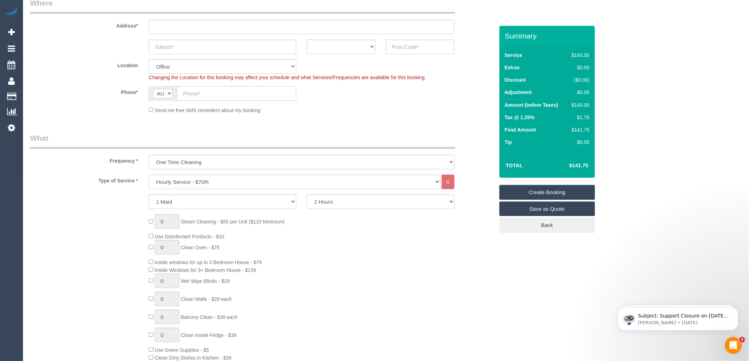
click at [193, 94] on input "text" at bounding box center [236, 93] width 119 height 15
paste input "61 415 544 126"
drag, startPoint x: 189, startPoint y: 93, endPoint x: 182, endPoint y: 93, distance: 7.1
click at [182, 93] on input "61 415 544 126" at bounding box center [236, 93] width 119 height 15
type input "0415 544 126"
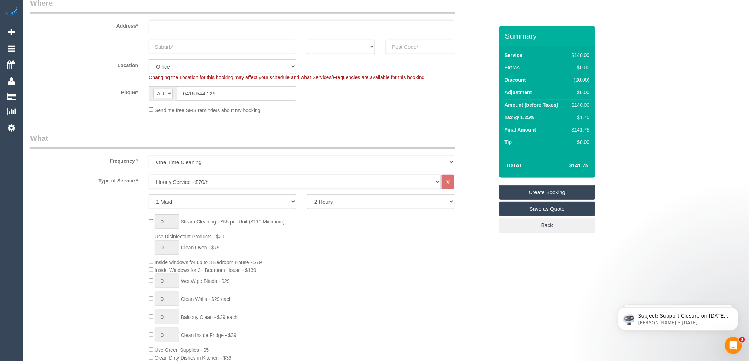
click at [199, 181] on select "Hourly Service - $70/h Hourly Service - $65/h Hourly Service - $60/h Hourly Ser…" at bounding box center [295, 182] width 292 height 15
select select "211"
click at [149, 175] on select "Hourly Service - $70/h Hourly Service - $65/h Hourly Service - $60/h Hourly Ser…" at bounding box center [295, 182] width 292 height 15
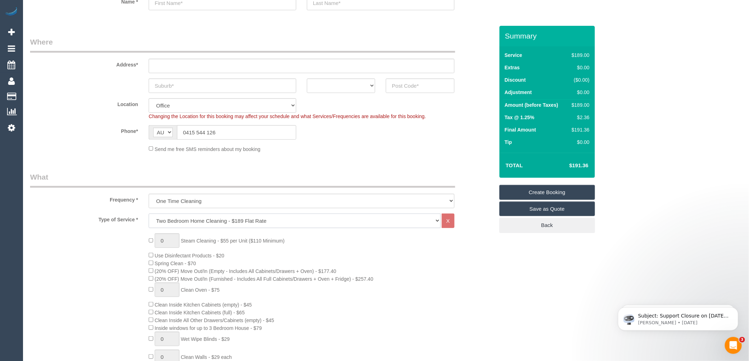
scroll to position [79, 0]
click at [360, 89] on select "ACT NSW NT QLD SA TAS VIC WA" at bounding box center [341, 86] width 68 height 15
select select "VIC"
click at [307, 79] on select "ACT NSW NT QLD SA TAS VIC WA" at bounding box center [341, 86] width 68 height 15
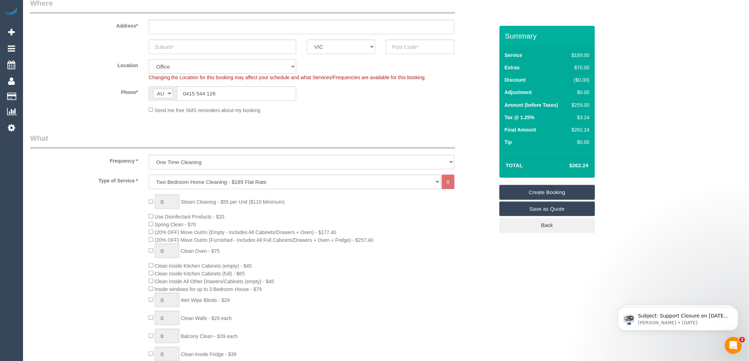
click at [302, 214] on div "0 Steam Cleaning - $55 per Unit ($110 Minimum) Use Disinfectant Products - $20 …" at bounding box center [321, 319] width 356 height 248
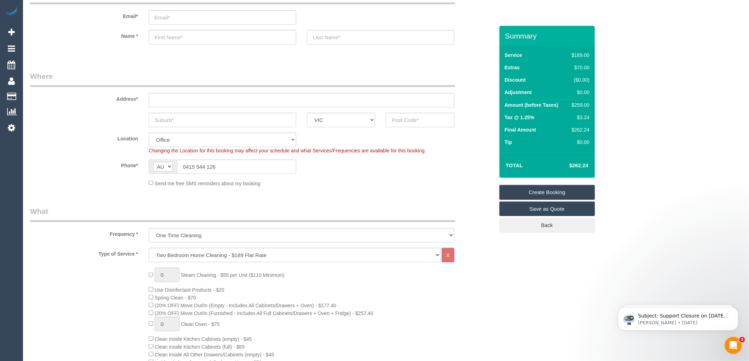
scroll to position [0, 0]
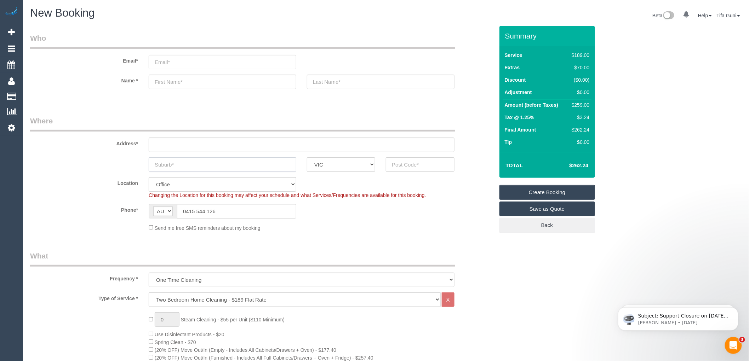
click at [220, 164] on input "text" at bounding box center [223, 164] width 148 height 15
type input "Fitsroy"
click at [418, 163] on input "text" at bounding box center [420, 164] width 68 height 15
type input "3065"
click at [171, 146] on input "text" at bounding box center [302, 145] width 306 height 15
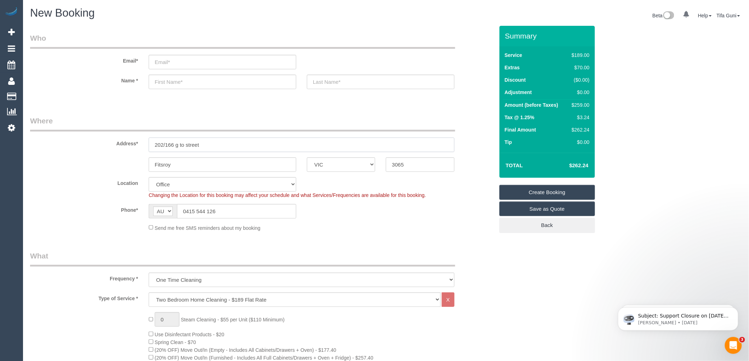
type input "202/166 g to street"
click at [175, 82] on input "text" at bounding box center [223, 82] width 148 height 15
select select "88"
select select "object:2163"
type input "[PERSON_NAME]"
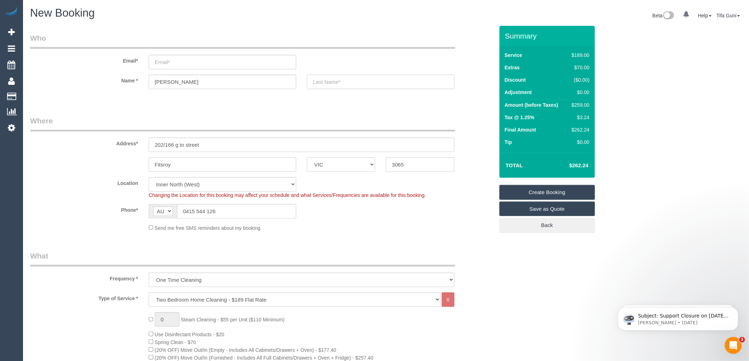
click at [342, 81] on input "text" at bounding box center [381, 82] width 148 height 15
type input "Yamm"
click at [178, 59] on input "email" at bounding box center [223, 62] width 148 height 15
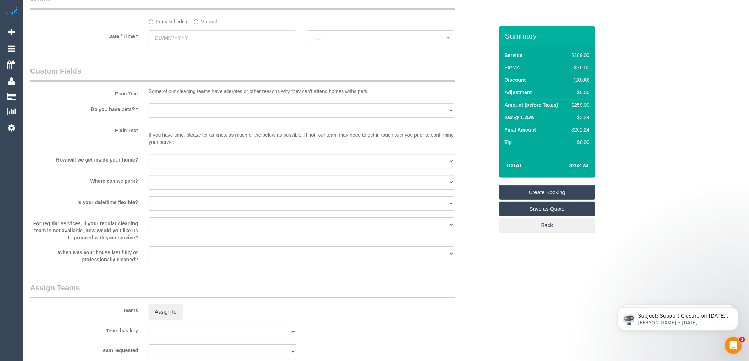
scroll to position [826, 0]
type input "Chrisyamm@gmail.com"
click at [196, 112] on select "Yes - Cats Yes - Dogs No pets Yes - Dogs and Cats Yes - Other" at bounding box center [302, 107] width 306 height 15
select select "number:28"
click at [149, 108] on select "Yes - Cats Yes - Dogs No pets Yes - Dogs and Cats Yes - Other" at bounding box center [302, 107] width 306 height 15
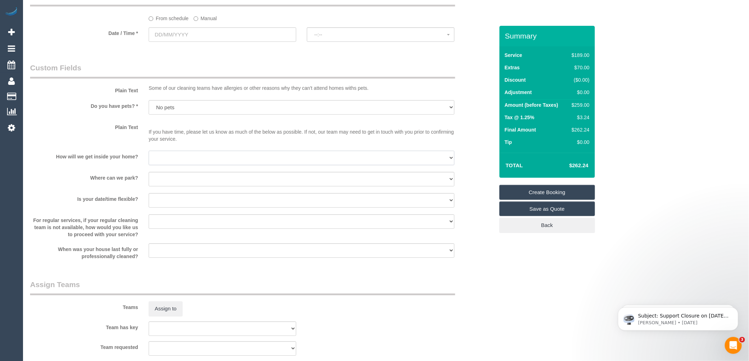
click at [184, 165] on select "I will be home Key will be left (please provide details below) Lock box/Access …" at bounding box center [302, 158] width 306 height 15
select select "number:14"
click at [149, 159] on select "I will be home Key will be left (please provide details below) Lock box/Access …" at bounding box center [302, 158] width 306 height 15
click at [178, 186] on select "I will provide parking on-site Free street parking Paid street parking (cost wi…" at bounding box center [302, 179] width 306 height 15
select select "number:18"
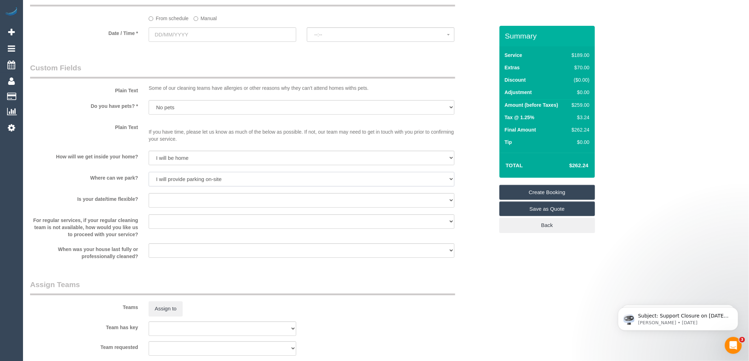
click at [149, 180] on select "I will provide parking on-site Free street parking Paid street parking (cost wi…" at bounding box center [302, 179] width 306 height 15
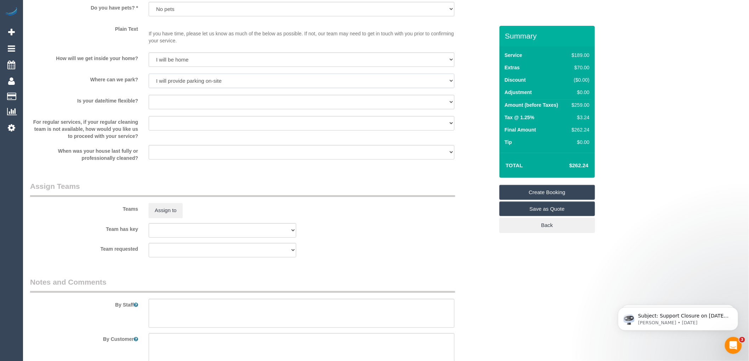
scroll to position [977, 0]
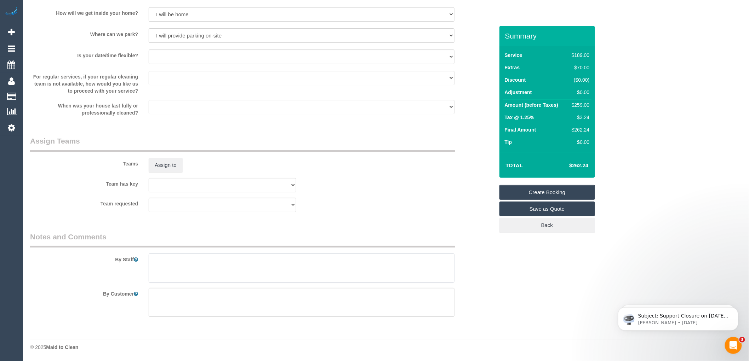
click at [182, 264] on textarea at bounding box center [302, 268] width 306 height 29
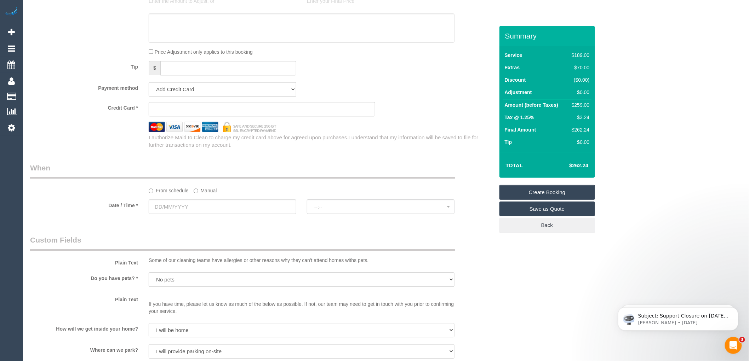
scroll to position [662, 0]
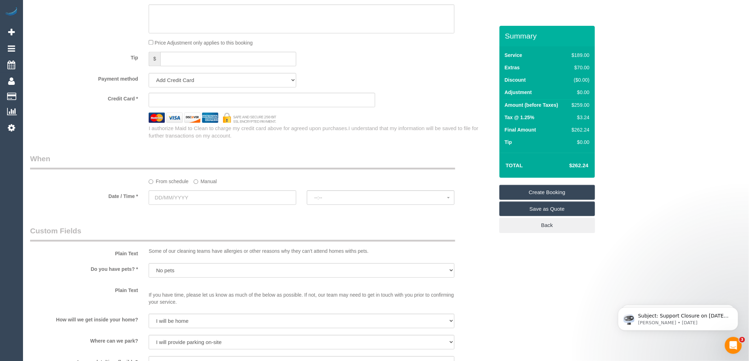
type textarea "Call the customer 30 minutes before to arrange for parking"
click at [184, 205] on input "text" at bounding box center [223, 197] width 148 height 15
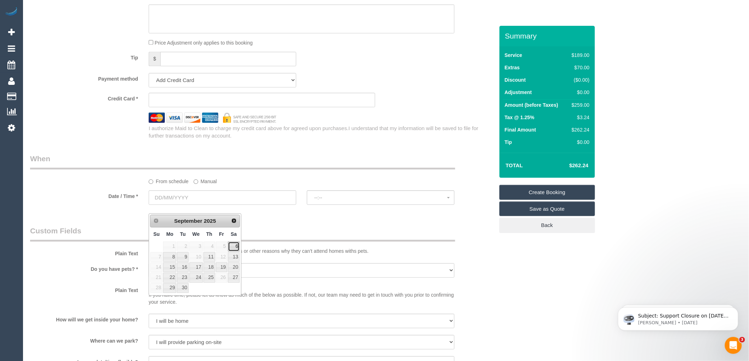
click at [236, 244] on link "6" at bounding box center [234, 247] width 12 height 10
type input "[DATE]"
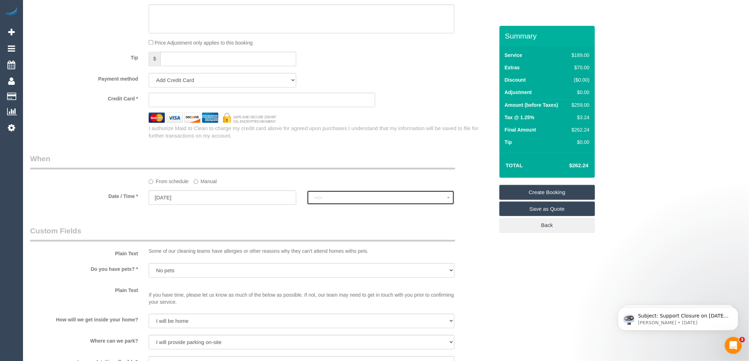
click at [330, 201] on span "--:--" at bounding box center [380, 198] width 133 height 6
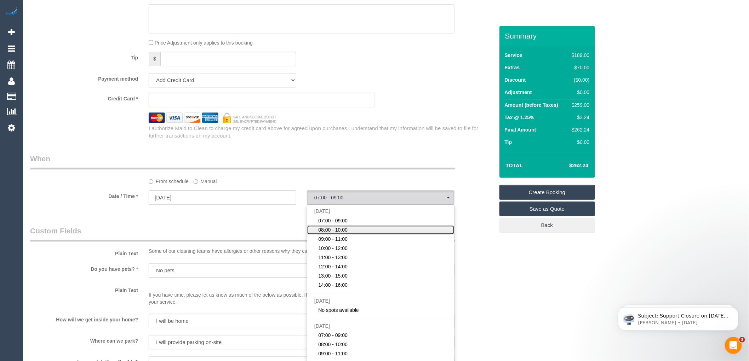
click at [330, 234] on span "08:00 - 10:00" at bounding box center [333, 229] width 29 height 7
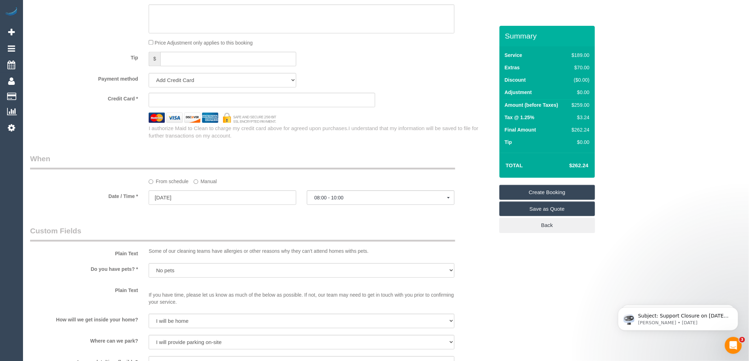
click at [327, 231] on div "Who Email* Chrisyamm@gmail.com Name * Chris Yamm Where Address* 202/166 g to st…" at bounding box center [262, 3] width 475 height 1280
click at [330, 201] on span "08:00 - 10:00" at bounding box center [380, 198] width 133 height 6
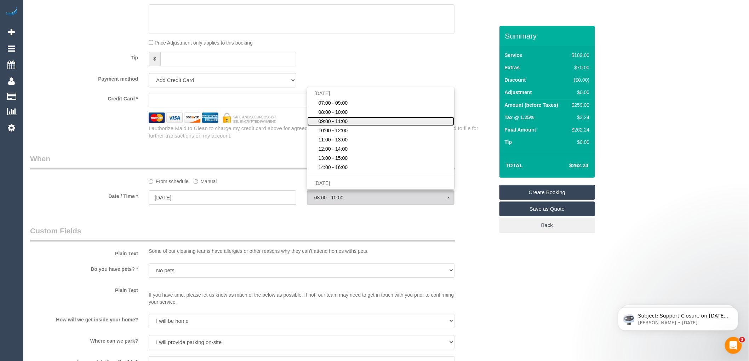
click at [333, 125] on span "09:00 - 11:00" at bounding box center [333, 121] width 29 height 7
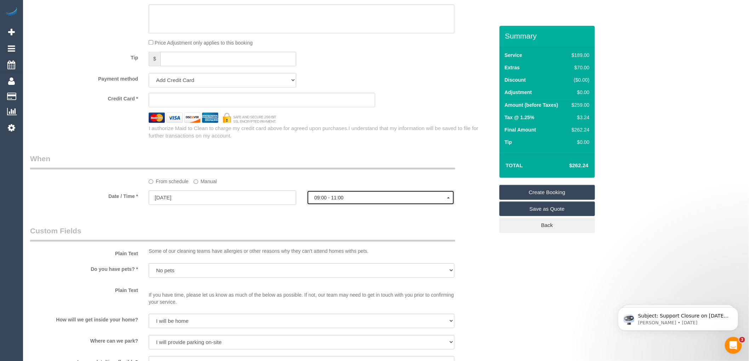
click at [341, 201] on span "09:00 - 11:00" at bounding box center [380, 198] width 133 height 6
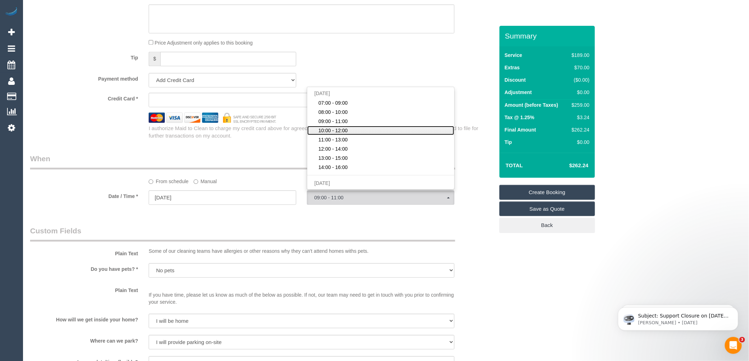
click at [331, 134] on span "10:00 - 12:00" at bounding box center [333, 130] width 29 height 7
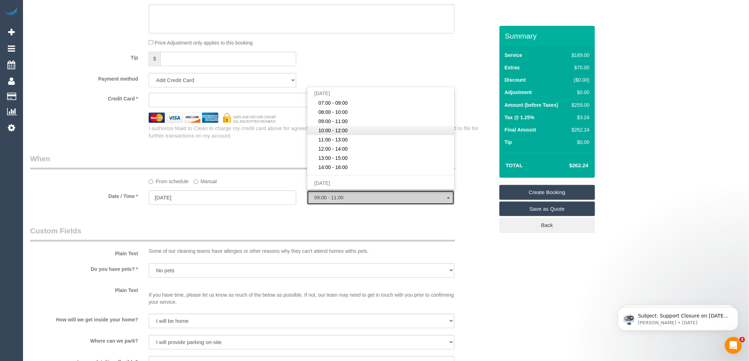
select select "spot4"
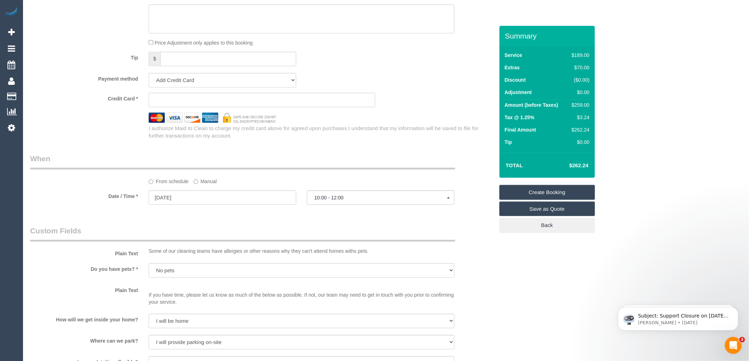
click at [333, 241] on legend "Custom Fields" at bounding box center [242, 234] width 425 height 16
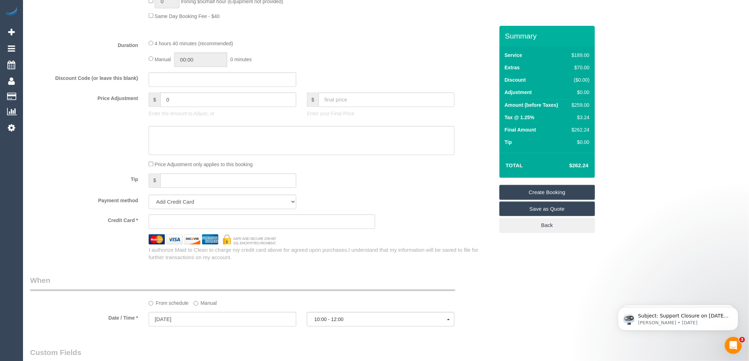
scroll to position [550, 0]
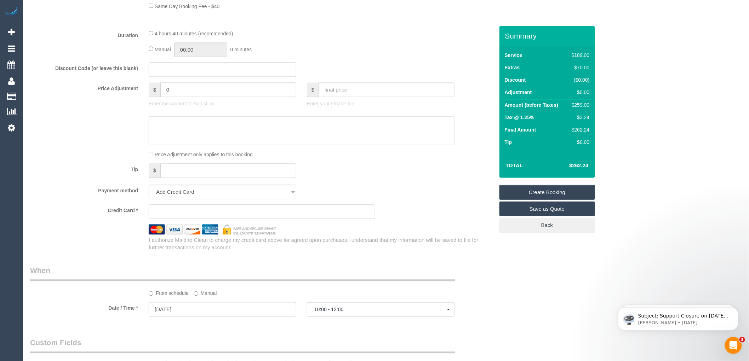
click at [425, 180] on div "Tip $" at bounding box center [262, 172] width 475 height 16
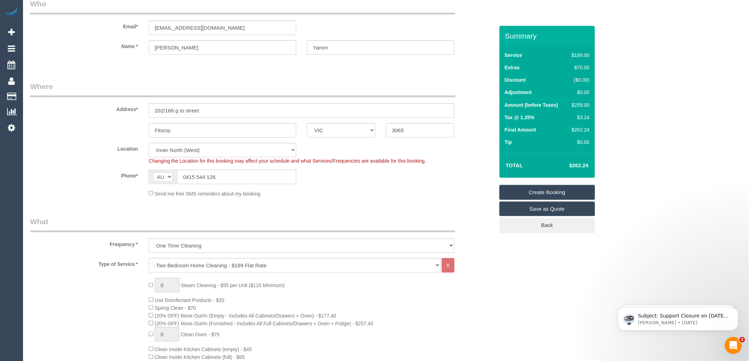
scroll to position [0, 0]
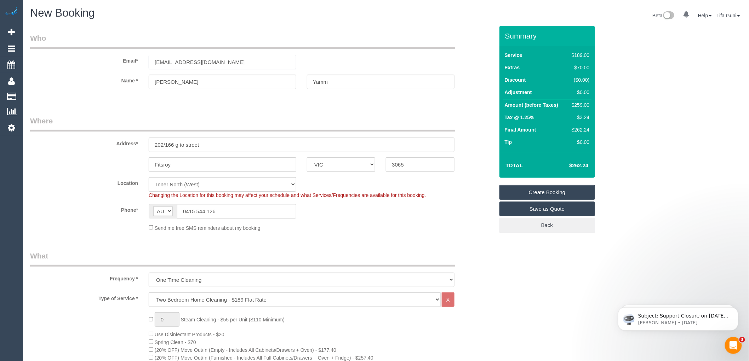
drag, startPoint x: 222, startPoint y: 59, endPoint x: 107, endPoint y: 72, distance: 115.7
click at [107, 72] on sui-booking-customer "Email* Chrisyamm@gmail.com Name * Chris Yamm" at bounding box center [262, 64] width 464 height 63
click at [533, 193] on link "Create Booking" at bounding box center [547, 192] width 96 height 15
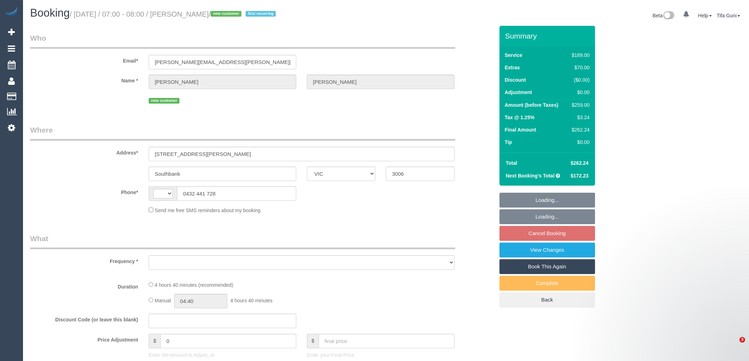
select select "VIC"
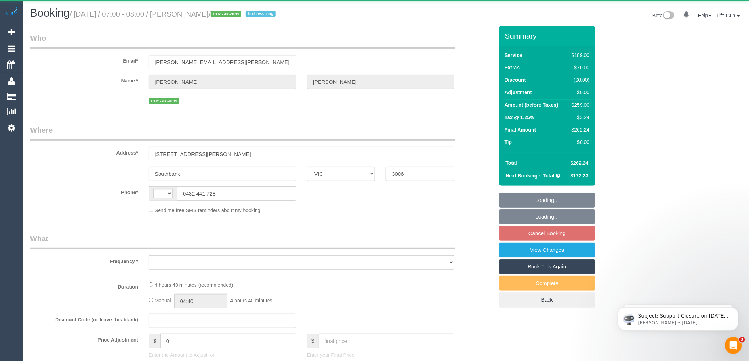
select select "string:AU"
select select "object:536"
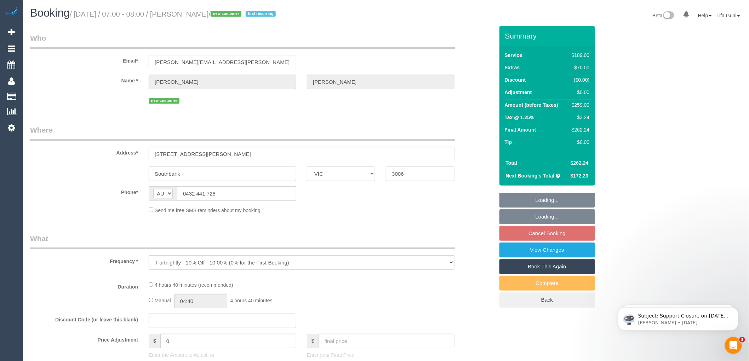
select select "string:stripe-pm_1S3SEj2GScqysDRVxhoteGBF"
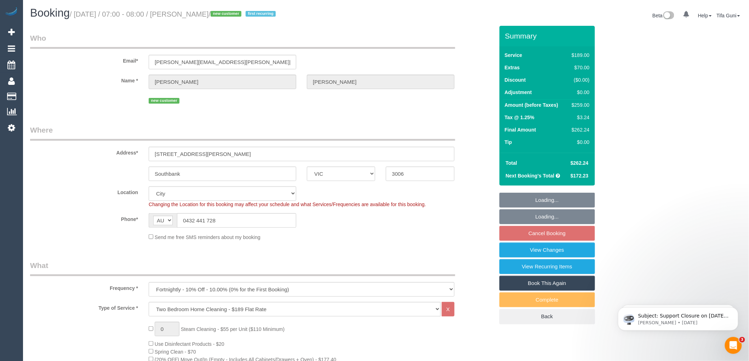
select select "object:1198"
select select "spot1"
select select "number:28"
select select "number:14"
select select "number:19"
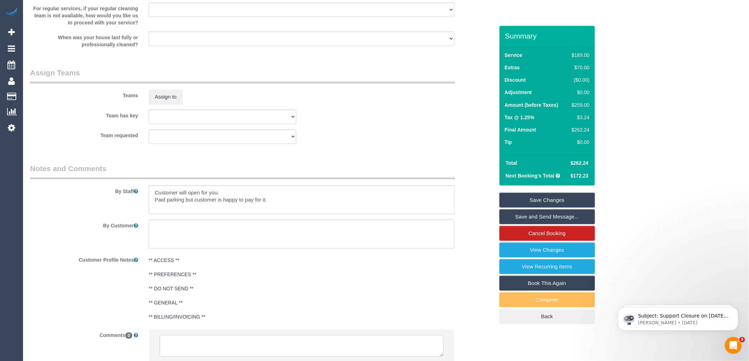
scroll to position [1061, 0]
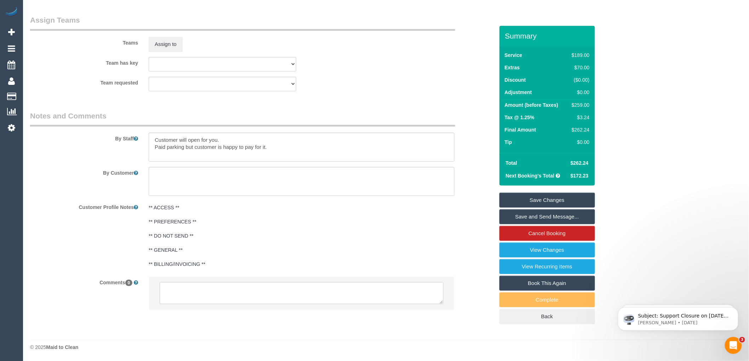
click at [191, 283] on textarea at bounding box center [302, 293] width 284 height 22
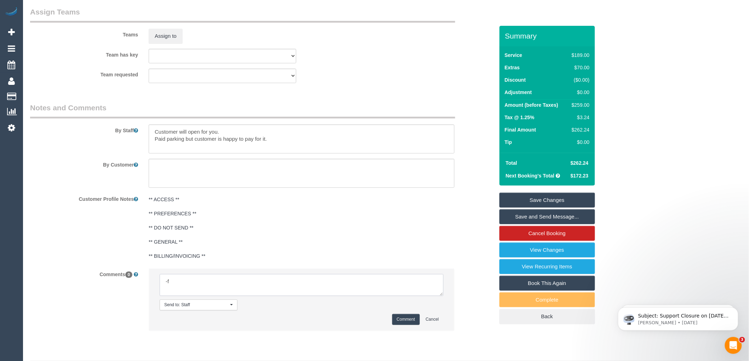
type textarea "-"
paste textarea "Flexibility dates: Flexibility times: Notes: knows we need to review Contact vi…"
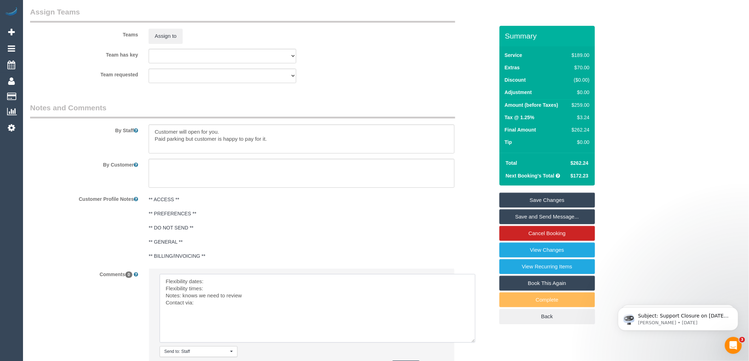
drag, startPoint x: 440, startPoint y: 302, endPoint x: 472, endPoint y: 349, distance: 56.7
click at [472, 343] on textarea at bounding box center [318, 308] width 316 height 69
click at [218, 289] on textarea at bounding box center [318, 308] width 316 height 68
drag, startPoint x: 194, startPoint y: 300, endPoint x: 155, endPoint y: 283, distance: 41.9
click at [155, 283] on li "Send to: Staff Nothing selected Send to: Staff Send to: Customer Send to: Team …" at bounding box center [301, 323] width 305 height 108
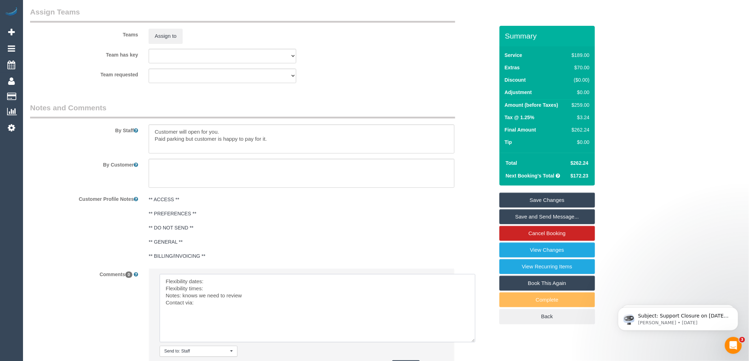
click at [214, 297] on textarea at bounding box center [318, 308] width 316 height 68
click at [211, 291] on textarea at bounding box center [318, 308] width 316 height 68
click at [213, 298] on textarea at bounding box center [318, 308] width 316 height 68
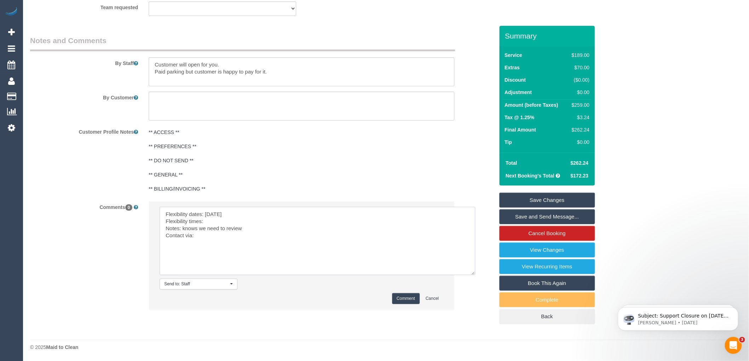
scroll to position [1137, 0]
click at [239, 211] on textarea at bounding box center [318, 241] width 316 height 68
click at [214, 221] on textarea at bounding box center [318, 241] width 316 height 68
click at [204, 241] on textarea at bounding box center [318, 241] width 316 height 68
click at [211, 222] on textarea at bounding box center [318, 241] width 316 height 68
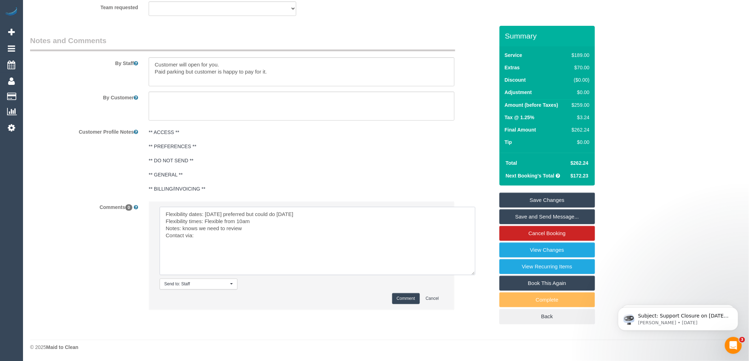
click at [207, 236] on textarea at bounding box center [318, 241] width 316 height 68
type textarea "Flexibility dates: Wednesday preferred but could do Tuesday Flexibility times: …"
click at [399, 297] on button "Comment" at bounding box center [406, 298] width 28 height 11
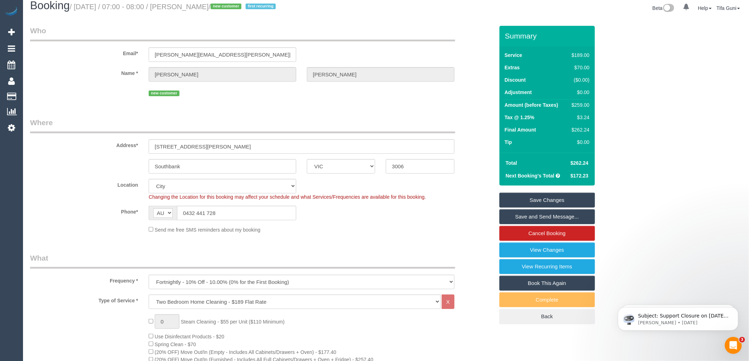
scroll to position [0, 0]
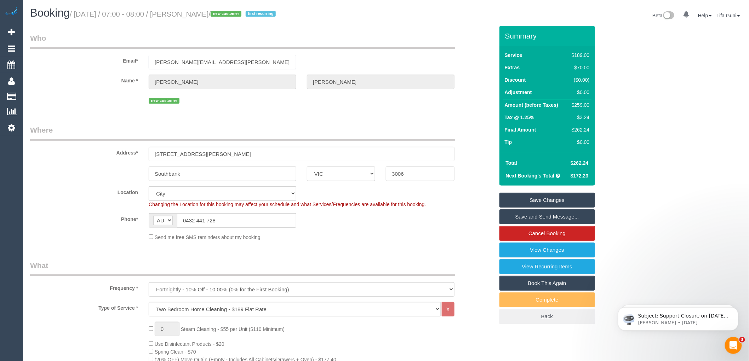
drag, startPoint x: 245, startPoint y: 59, endPoint x: 137, endPoint y: 59, distance: 107.9
click at [137, 59] on div "Email* damian.thomas@outlook.com.au" at bounding box center [262, 51] width 475 height 36
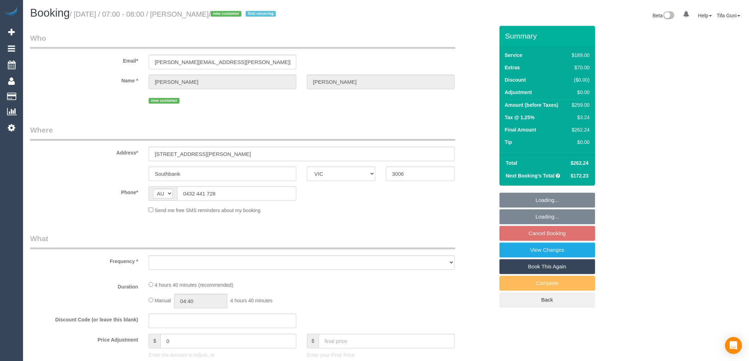
select select "VIC"
select select "string:stripe-pm_1S3SEj2GScqysDRVxhoteGBF"
select select "number:28"
select select "number:14"
select select "number:19"
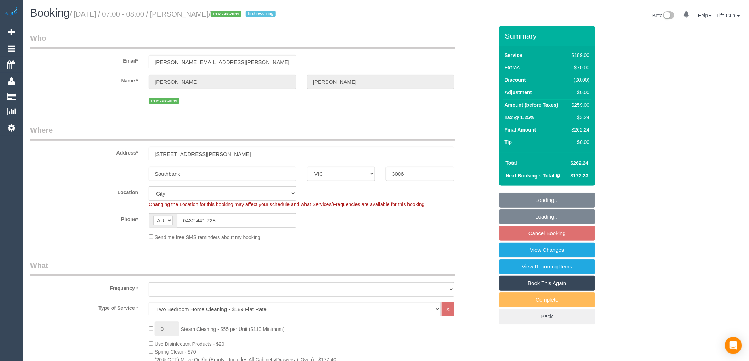
select select "object:1219"
select select "spot1"
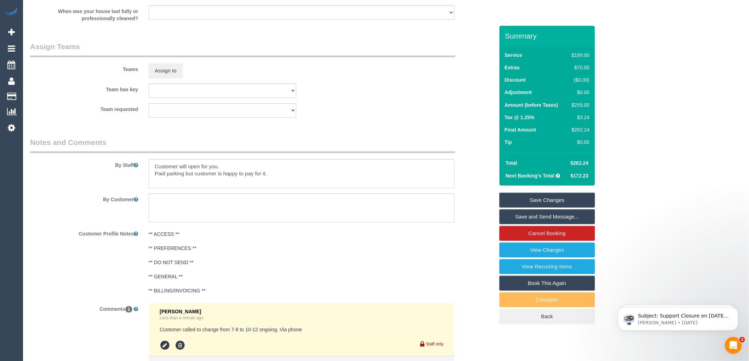
scroll to position [1101, 0]
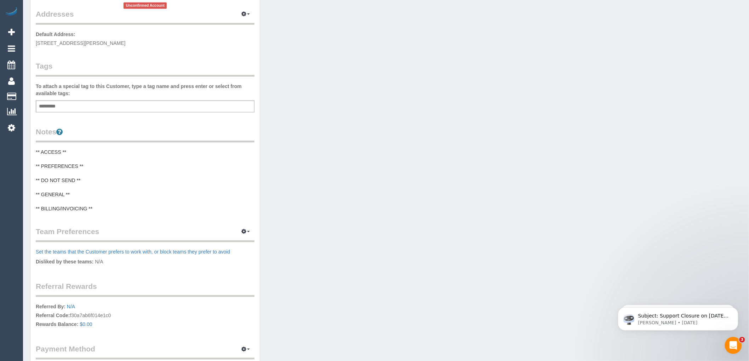
scroll to position [157, 0]
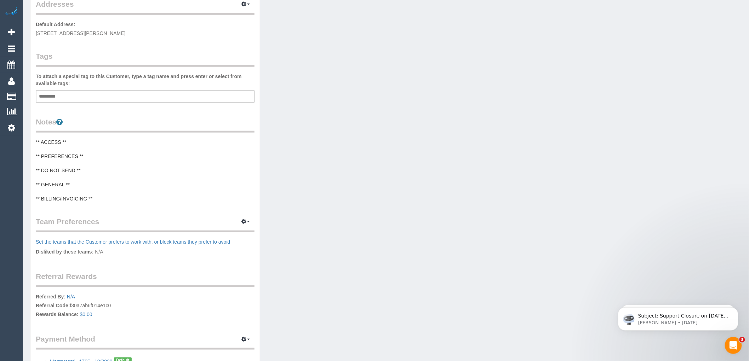
click at [73, 150] on pre "** ACCESS ** ** PREFERENCES ** ** DO NOT SEND ** ** GENERAL ** ** BILLING/INVOI…" at bounding box center [145, 171] width 219 height 64
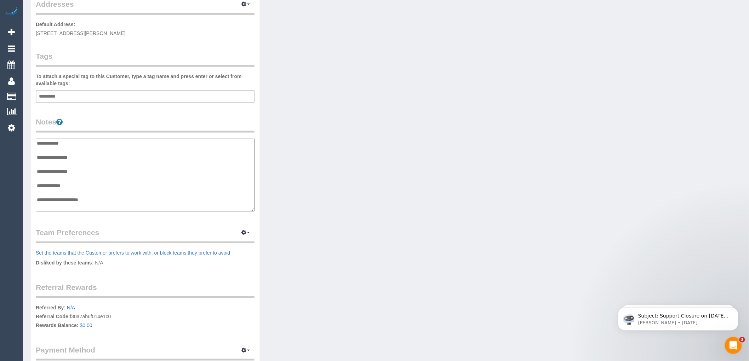
scroll to position [118, 0]
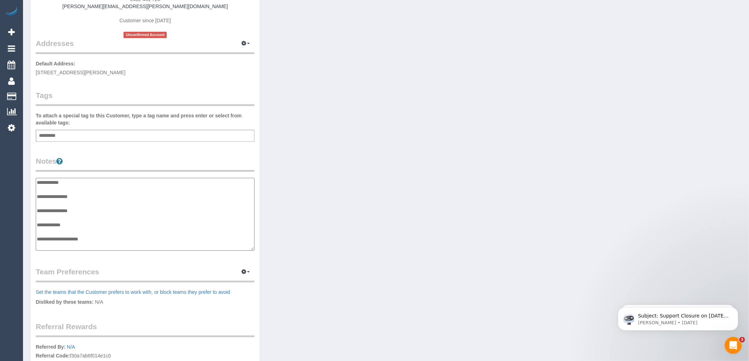
click at [76, 183] on textarea "**********" at bounding box center [145, 214] width 219 height 73
click at [86, 195] on textarea "**********" at bounding box center [145, 214] width 219 height 73
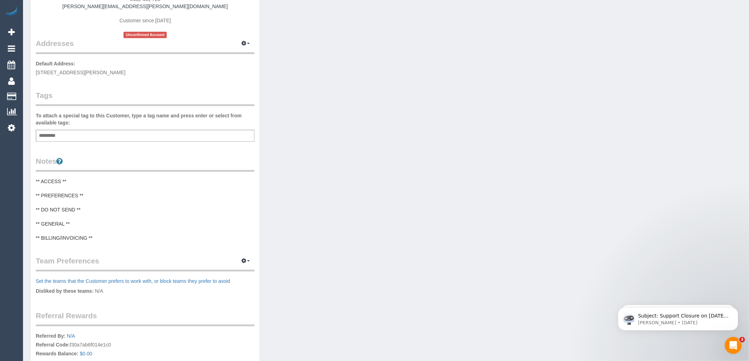
click at [86, 195] on pre "** ACCESS ** ** PREFERENCES ** ** DO NOT SEND ** ** GENERAL ** ** BILLING/INVOI…" at bounding box center [145, 210] width 219 height 64
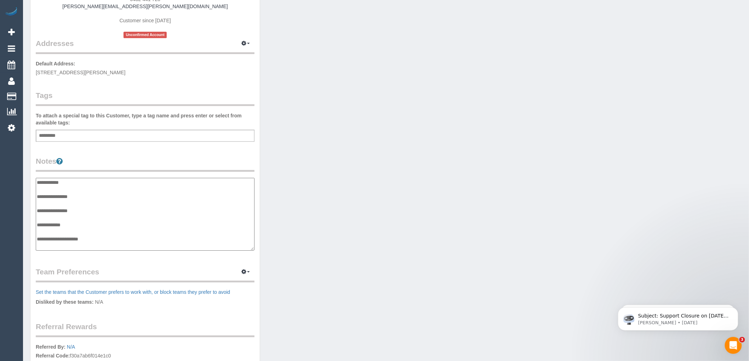
click at [83, 193] on textarea "**********" at bounding box center [145, 214] width 219 height 73
click at [85, 194] on textarea "**********" at bounding box center [145, 214] width 219 height 73
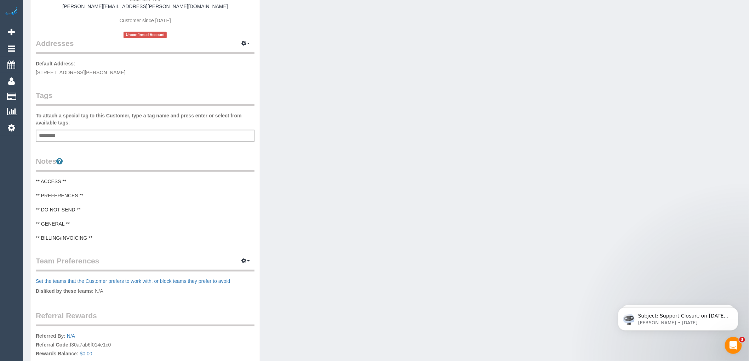
click at [84, 192] on pre "** ACCESS ** ** PREFERENCES ** ** DO NOT SEND ** ** GENERAL ** ** BILLING/INVOI…" at bounding box center [145, 210] width 219 height 64
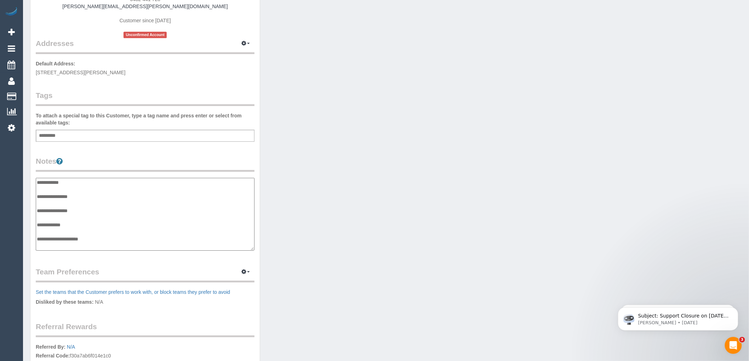
click at [84, 192] on textarea "**********" at bounding box center [145, 214] width 219 height 73
click at [91, 195] on textarea "**********" at bounding box center [145, 214] width 219 height 73
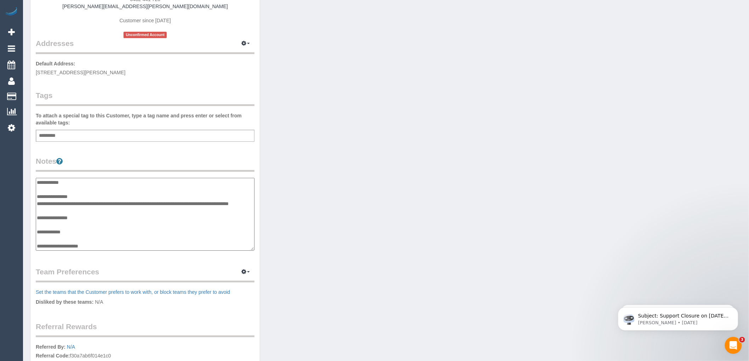
type textarea "**********"
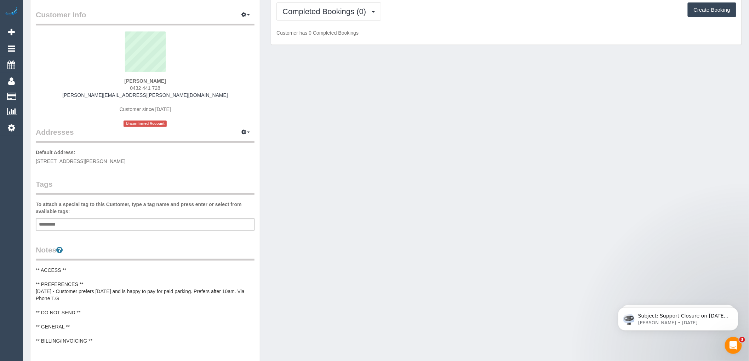
scroll to position [0, 0]
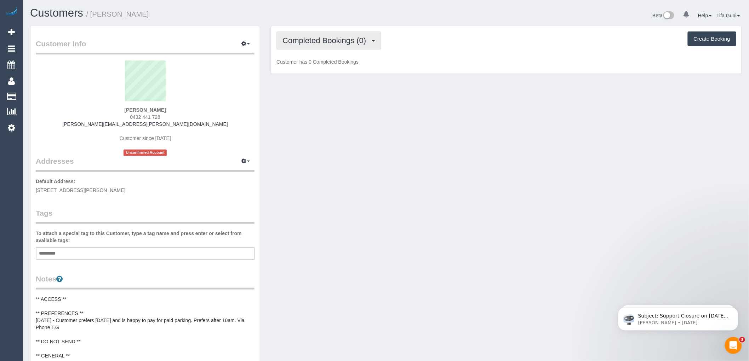
click at [355, 42] on span "Completed Bookings (0)" at bounding box center [325, 40] width 87 height 9
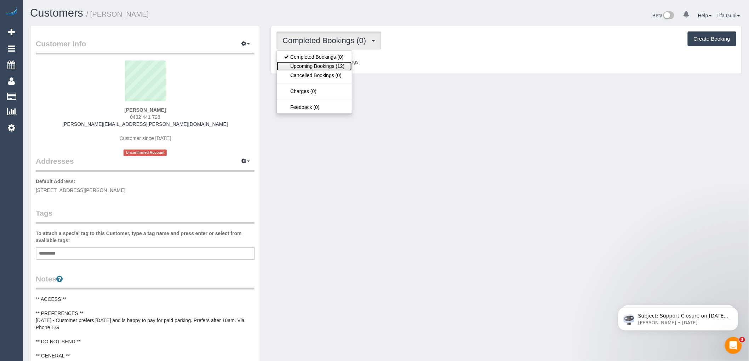
click at [328, 66] on link "Upcoming Bookings (12)" at bounding box center [314, 66] width 75 height 9
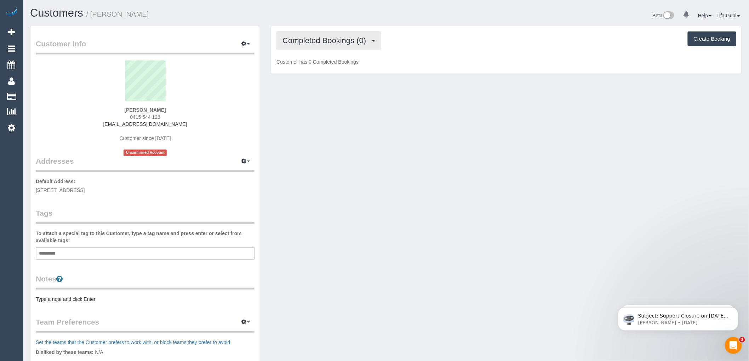
click at [360, 40] on span "Completed Bookings (0)" at bounding box center [325, 40] width 87 height 9
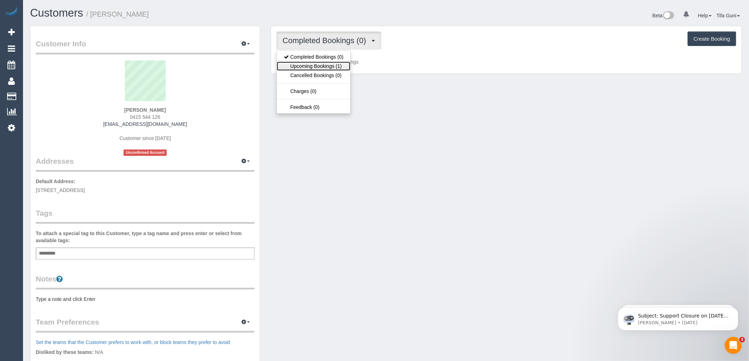
click at [323, 65] on link "Upcoming Bookings (1)" at bounding box center [314, 66] width 74 height 9
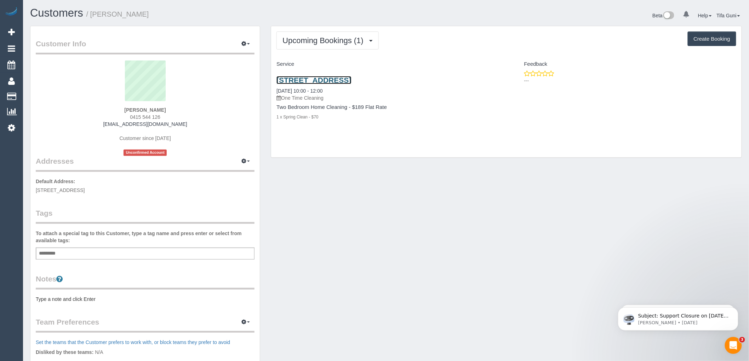
click at [333, 79] on link "[STREET_ADDRESS]" at bounding box center [313, 80] width 75 height 8
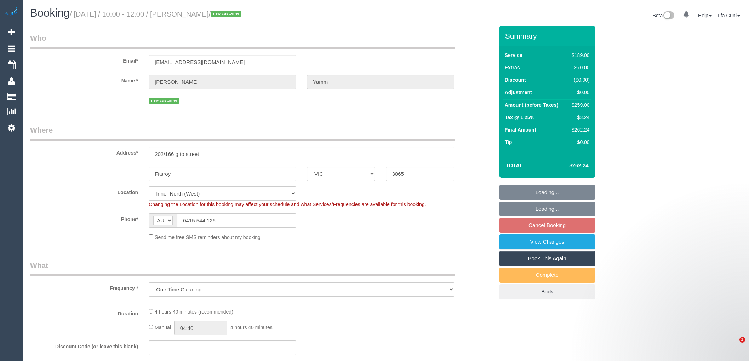
select select "VIC"
select select "object:538"
select select "string:stripe-pm_1S3SLz2GScqysDRVp1CTs5gx"
select select "spot1"
select select "number:28"
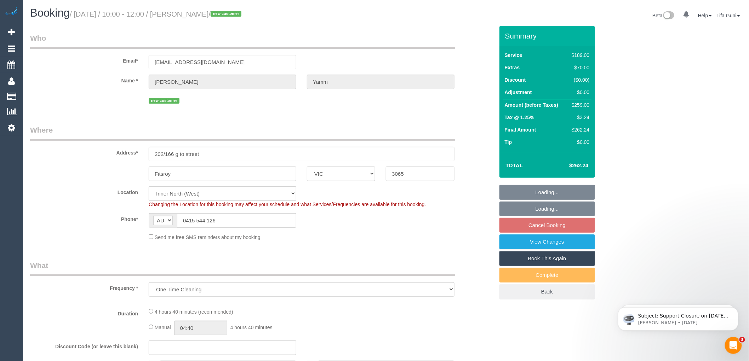
select select "number:14"
select select "number:18"
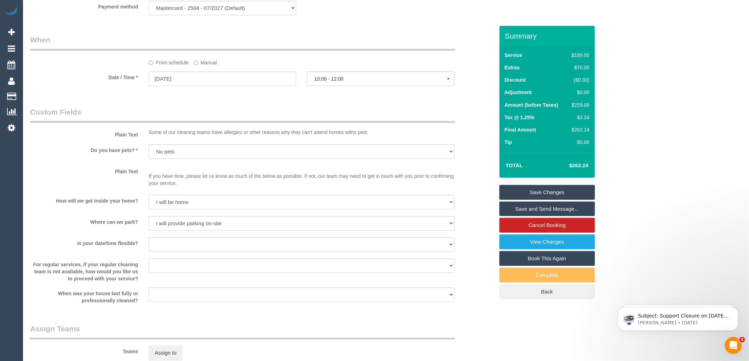
scroll to position [747, 0]
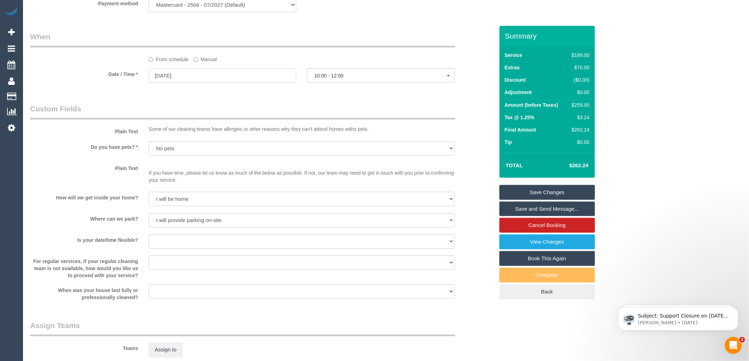
click at [202, 83] on input "[DATE]" at bounding box center [223, 75] width 148 height 15
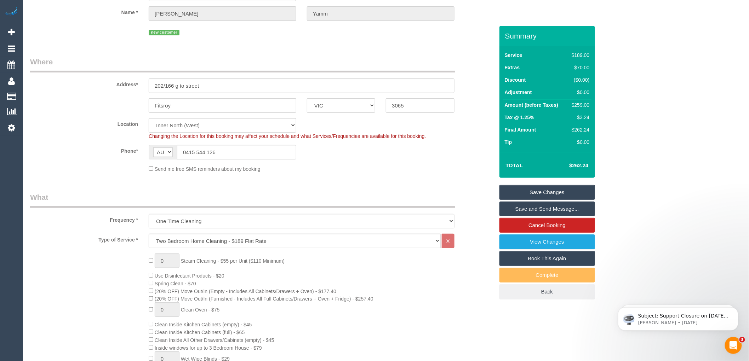
scroll to position [79, 0]
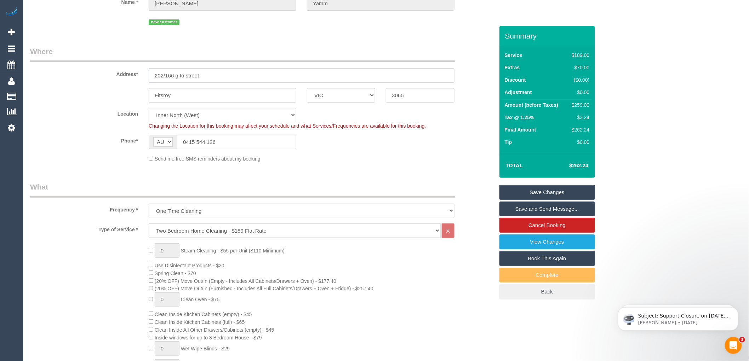
click at [178, 76] on input "202/166 g to street" at bounding box center [302, 75] width 306 height 15
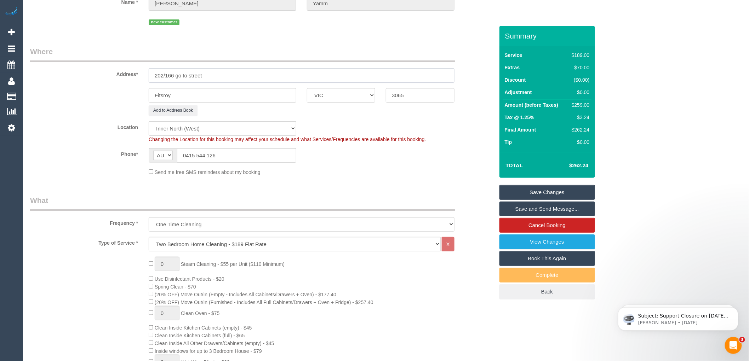
drag, startPoint x: 220, startPoint y: 73, endPoint x: 175, endPoint y: 79, distance: 44.9
click at [175, 79] on input "202/166 go to street" at bounding box center [302, 75] width 306 height 15
click at [228, 73] on input "202/166 go to street" at bounding box center [302, 75] width 306 height 15
click at [212, 79] on input "202/166 go to street" at bounding box center [302, 75] width 306 height 15
drag, startPoint x: 210, startPoint y: 75, endPoint x: 153, endPoint y: 76, distance: 57.7
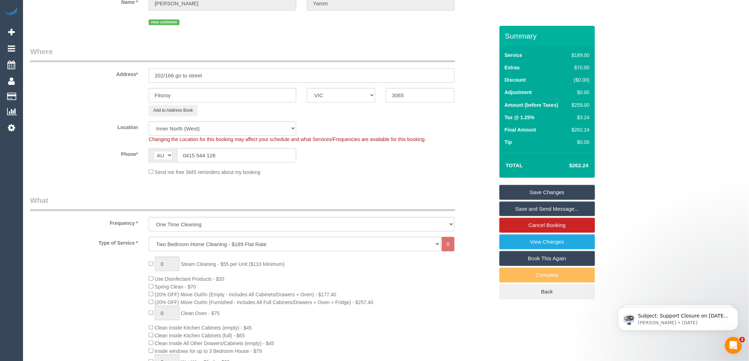
click at [153, 76] on input "202/166 go to street" at bounding box center [302, 75] width 306 height 15
click at [219, 78] on input "202/166 go to street" at bounding box center [302, 75] width 306 height 15
click at [182, 75] on input "202/166 go to street" at bounding box center [302, 75] width 306 height 15
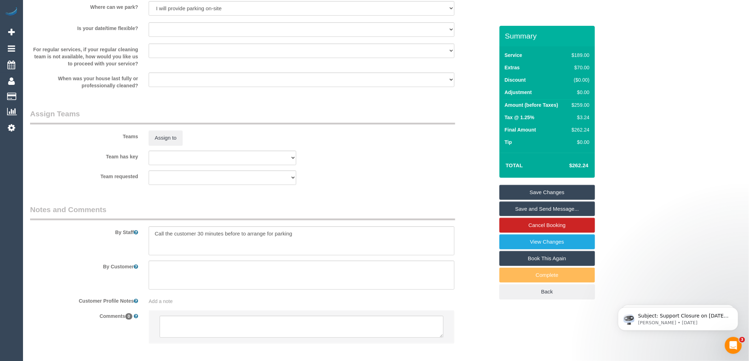
scroll to position [1015, 0]
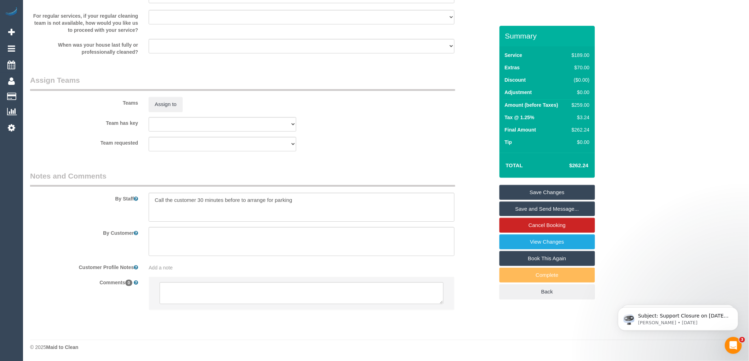
type input "[STREET_ADDRESS][PERSON_NAME]"
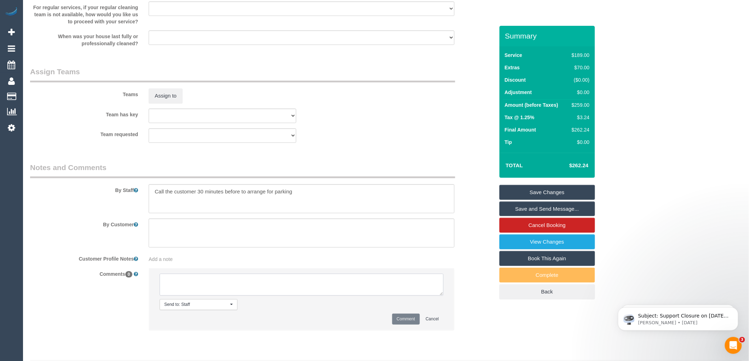
click at [192, 295] on textarea at bounding box center [302, 285] width 284 height 22
type textarea "-"
paste textarea "Flexibility dates: Flexibility times: Notes: knows we need to review Contact vi…"
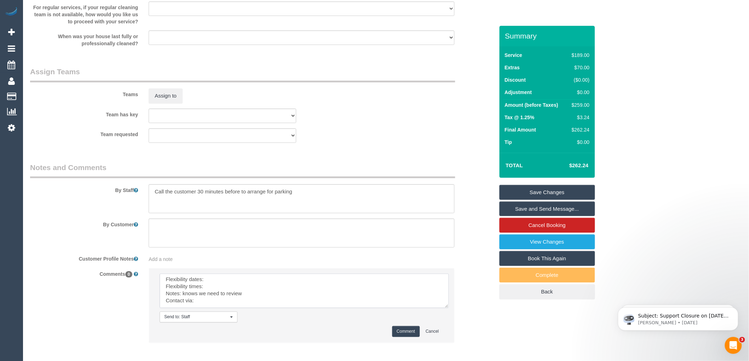
scroll to position [0, 0]
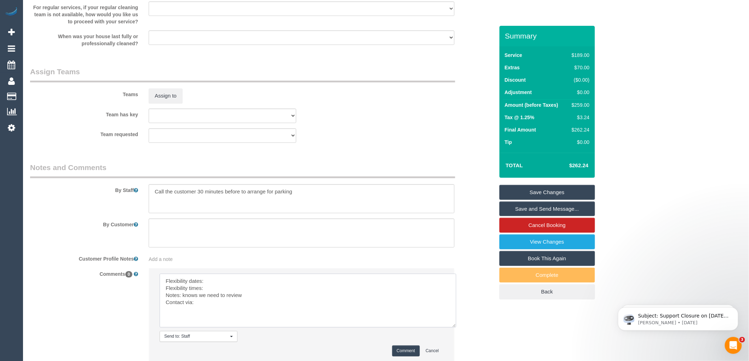
drag, startPoint x: 443, startPoint y: 303, endPoint x: 456, endPoint y: 334, distance: 34.4
click at [456, 328] on textarea at bounding box center [308, 301] width 297 height 54
click at [212, 286] on textarea at bounding box center [308, 301] width 297 height 54
click at [206, 297] on textarea at bounding box center [308, 301] width 297 height 54
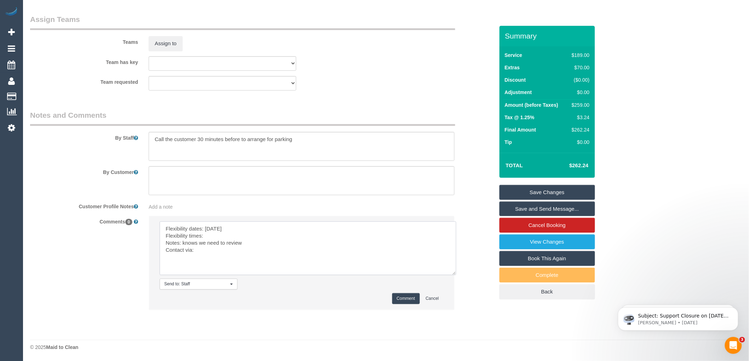
scroll to position [1076, 0]
click at [213, 249] on textarea at bounding box center [308, 249] width 297 height 54
type textarea "Flexibility dates: [DATE] Flexibility times: Flexible after 10 Notes: knows we …"
click at [544, 190] on link "Save Changes" at bounding box center [547, 192] width 96 height 15
